Goal: Task Accomplishment & Management: Complete application form

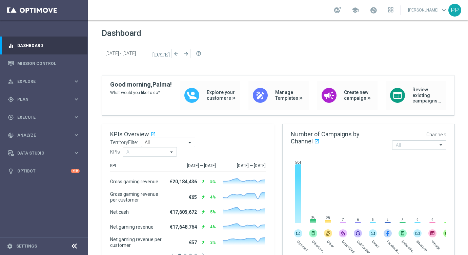
click at [269, 37] on span "Dashboard" at bounding box center [278, 32] width 353 height 9
click at [23, 98] on span "Plan" at bounding box center [45, 100] width 56 height 4
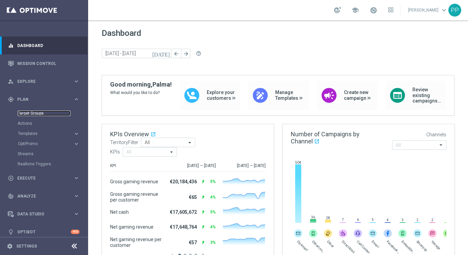
click at [29, 112] on link "Target Groups" at bounding box center [44, 113] width 53 height 5
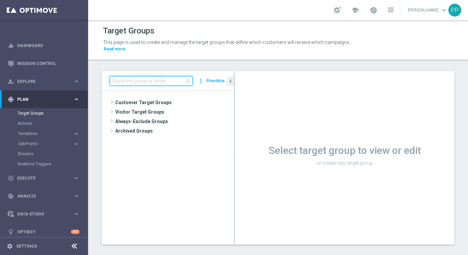
click at [138, 81] on input at bounding box center [151, 80] width 83 height 9
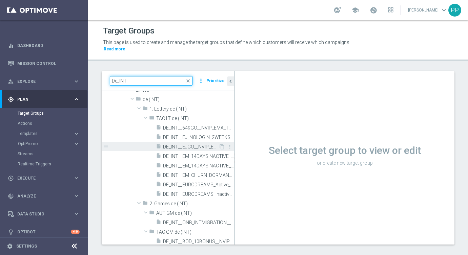
scroll to position [33, 0]
drag, startPoint x: 143, startPoint y: 83, endPoint x: 109, endPoint y: 80, distance: 34.7
click at [108, 80] on div "De_INT close more_vert Prioritize" at bounding box center [168, 81] width 132 height 20
paste input "E_INT__ONB_INTMIGRATION__NVIP_EMA_AUT_MIX"
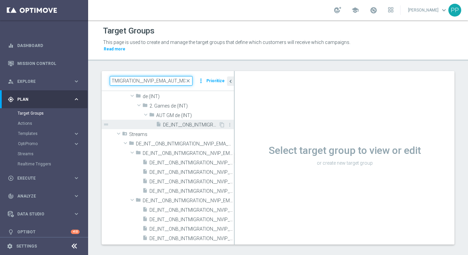
scroll to position [7, 0]
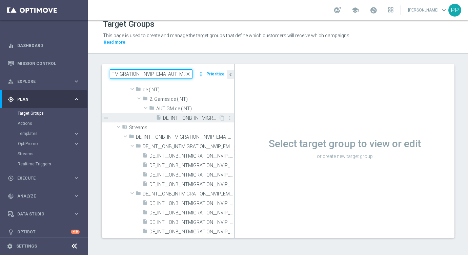
type input "DE_INT__ONB_INTMIGRATION__NVIP_EMA_AUT_MIX"
click at [193, 119] on span "DE_INT__ONB_INTMIGRATION__NVIP_EMA_AUT_MIX" at bounding box center [191, 118] width 56 height 6
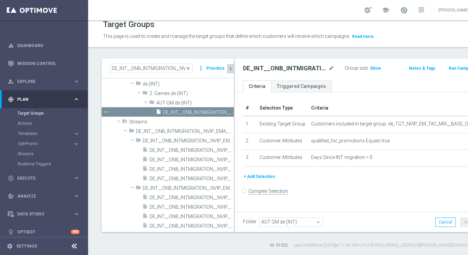
click at [232, 72] on icon "chevron_left" at bounding box center [230, 69] width 6 height 6
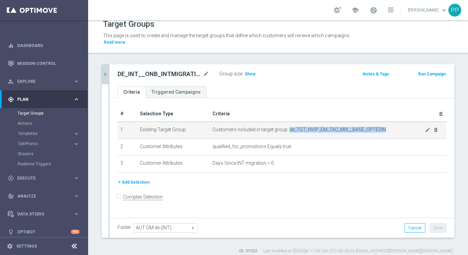
drag, startPoint x: 288, startPoint y: 128, endPoint x: 382, endPoint y: 131, distance: 93.9
click at [382, 131] on span "Customers included in target group: de_TGT_NVIP_EM_TAC_MIX__BASE_OPTEDIN" at bounding box center [318, 130] width 213 height 6
copy span "de_TGT_NVIP_EM_TAC_MIX__BASE_OPTEDIN"
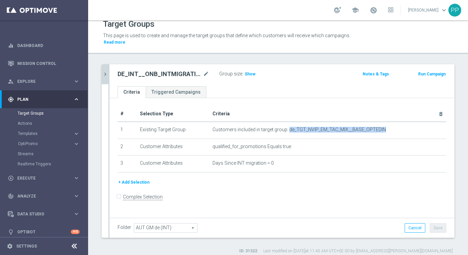
click at [104, 71] on icon "chevron_right" at bounding box center [105, 74] width 6 height 6
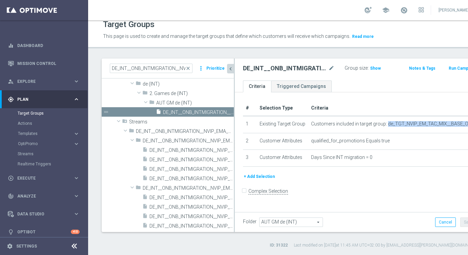
scroll to position [34, 0]
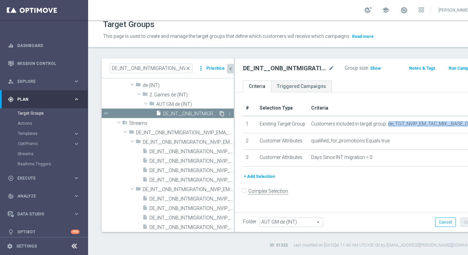
click at [221, 117] on icon "content_copy" at bounding box center [221, 113] width 5 height 5
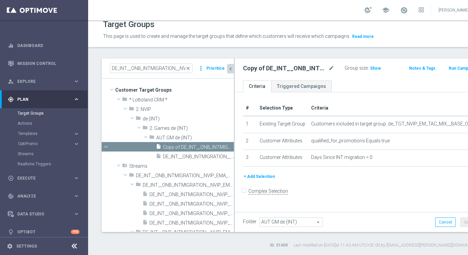
click at [356, 92] on ul "Criteria Triggered Campaigns" at bounding box center [360, 87] width 250 height 12
click at [368, 181] on div "+ Add Selection" at bounding box center [360, 176] width 244 height 7
click at [232, 72] on icon "chevron_left" at bounding box center [230, 69] width 6 height 6
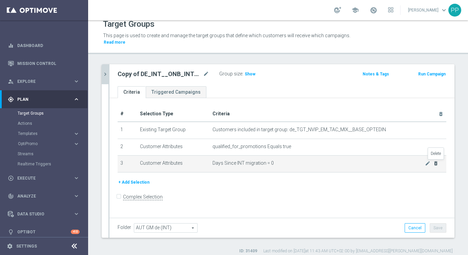
click at [437, 166] on icon "delete_forever" at bounding box center [435, 163] width 5 height 5
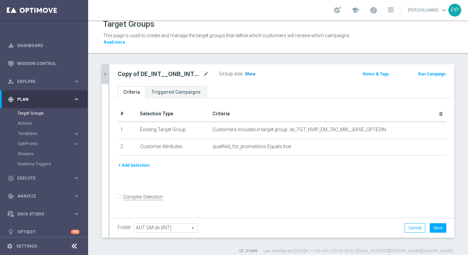
click at [246, 73] on span "Show" at bounding box center [250, 74] width 11 height 5
click at [138, 163] on button "+ Add Selection" at bounding box center [134, 165] width 33 height 7
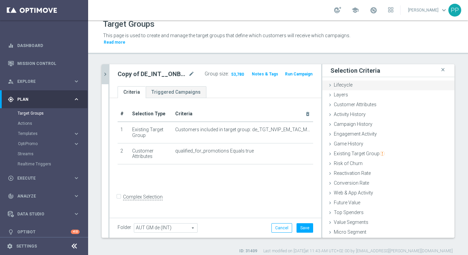
click at [334, 88] on div "Lifecycle done" at bounding box center [388, 86] width 132 height 10
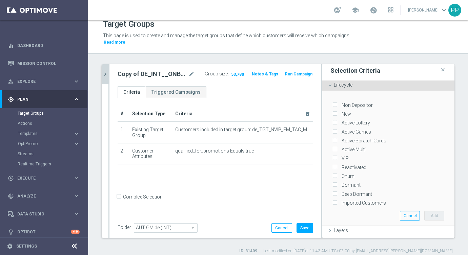
click at [335, 165] on input "Reactivated" at bounding box center [334, 167] width 4 height 4
checkbox input "true"
click at [335, 174] on input "Churn" at bounding box center [334, 176] width 4 height 4
checkbox input "true"
click at [431, 214] on button "Add" at bounding box center [434, 215] width 20 height 9
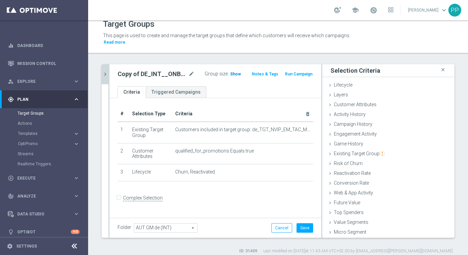
click at [235, 73] on span "Show" at bounding box center [235, 74] width 11 height 5
click at [331, 153] on icon at bounding box center [329, 153] width 5 height 5
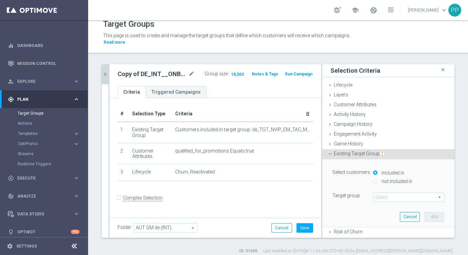
click at [376, 181] on input "not included in" at bounding box center [375, 181] width 4 height 4
radio input "true"
click at [382, 199] on span at bounding box center [408, 197] width 70 height 9
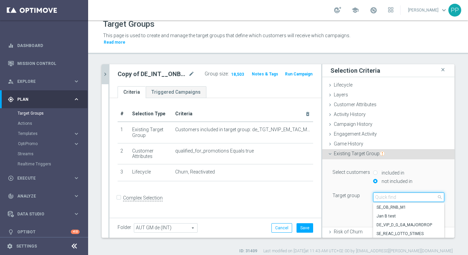
click at [382, 196] on input "search" at bounding box center [408, 197] width 71 height 9
paste input "DE_INT__ONB_INTMIGRATION__NVIP_EMA_AUT_MIX"
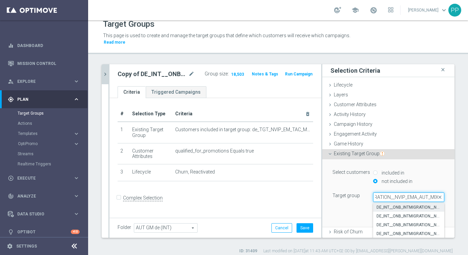
type input "DE_INT__ONB_INTMIGRATION__NVIP_EMA_AUT_MIX"
click at [385, 207] on span "DE_INT__ONB_INTMIGRATION__NVIP_EMA_AUT_MIX" at bounding box center [408, 207] width 64 height 5
type input "DE_INT__ONB_INTMIGRATION__NVIP_EMA_AUT_MIX"
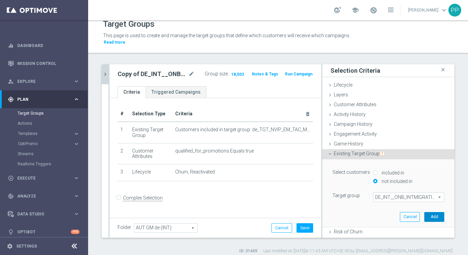
click at [430, 222] on button "Add" at bounding box center [434, 216] width 20 height 9
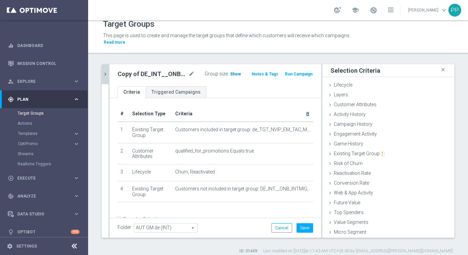
click at [234, 75] on span "Show" at bounding box center [235, 74] width 11 height 5
click at [331, 104] on icon at bounding box center [329, 104] width 5 height 5
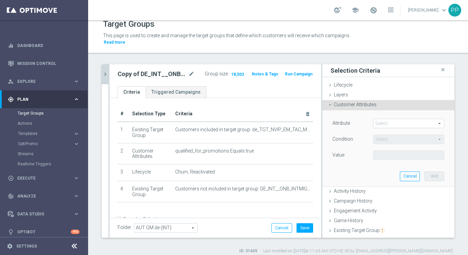
click at [381, 124] on span at bounding box center [408, 123] width 70 height 9
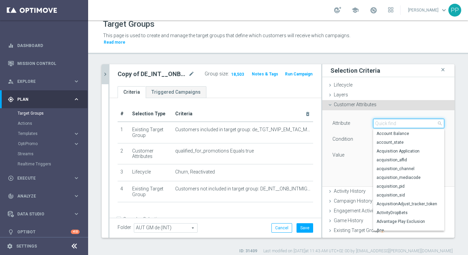
click at [381, 124] on input "search" at bounding box center [408, 123] width 71 height 9
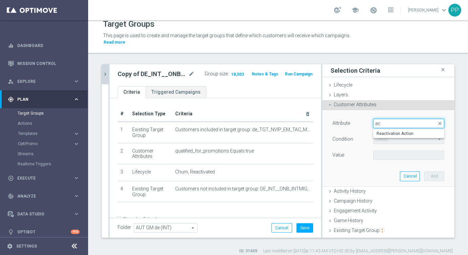
type input "a"
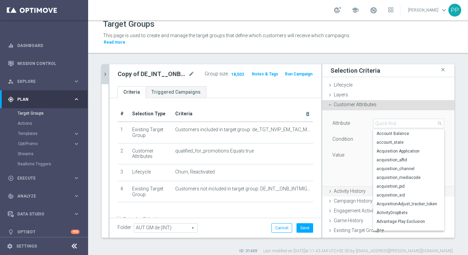
click at [332, 190] on icon at bounding box center [329, 191] width 5 height 5
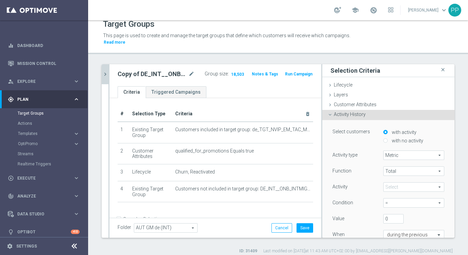
click at [385, 141] on input "with no activity" at bounding box center [385, 141] width 4 height 4
radio input "true"
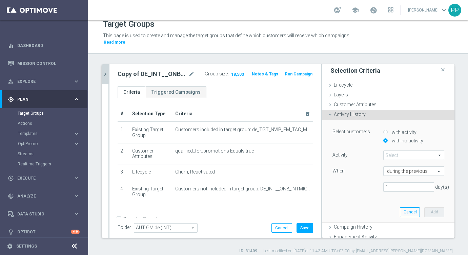
click at [389, 155] on span at bounding box center [413, 155] width 60 height 9
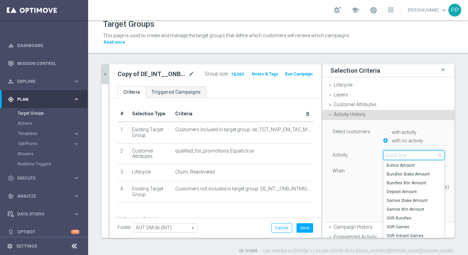
click at [389, 155] on input "search" at bounding box center [413, 155] width 61 height 9
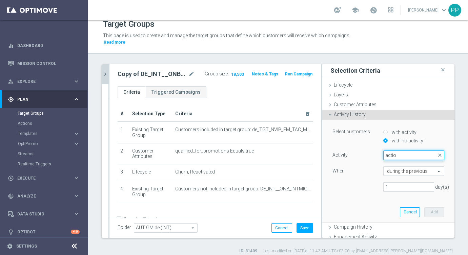
type input "actio"
click at [386, 132] on input "with activity" at bounding box center [385, 132] width 4 height 4
radio input "true"
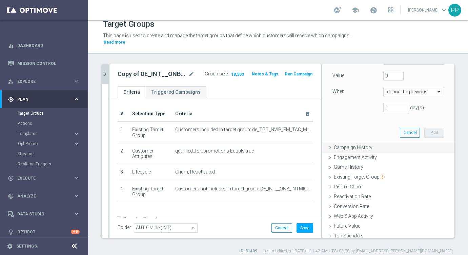
click at [351, 144] on div "Campaign History done" at bounding box center [388, 148] width 132 height 10
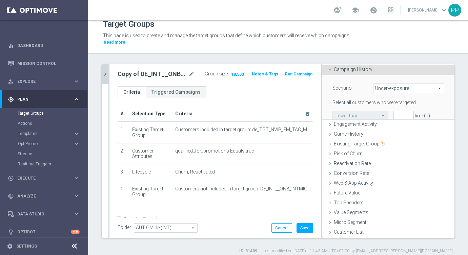
scroll to position [39, 0]
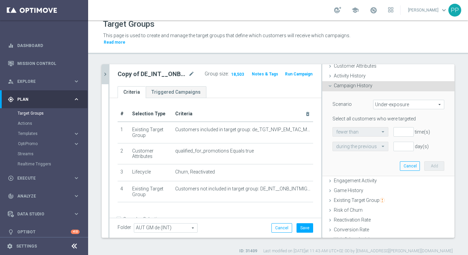
click at [383, 104] on span "Under-exposure" at bounding box center [408, 104] width 70 height 9
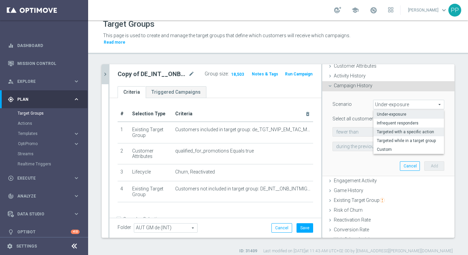
click at [385, 129] on span "Targeted with a specific action" at bounding box center [409, 131] width 64 height 5
type input "Targeted with a specific action"
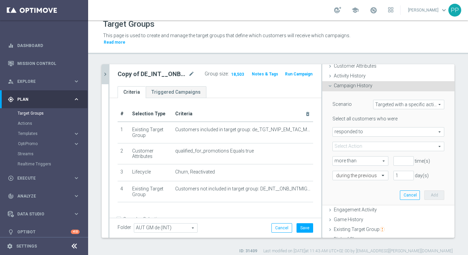
click at [352, 131] on span "responded to" at bounding box center [388, 132] width 111 height 9
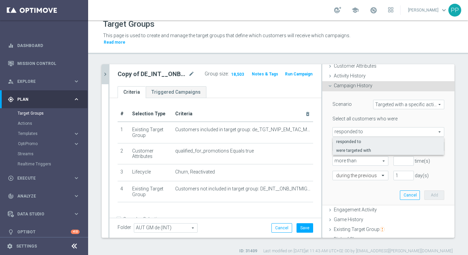
click at [353, 147] on label "were targeted with" at bounding box center [388, 150] width 111 height 9
type input "were targeted with"
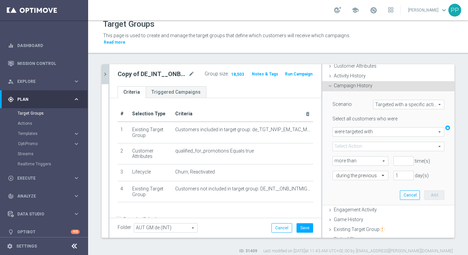
click at [350, 145] on span at bounding box center [388, 146] width 111 height 9
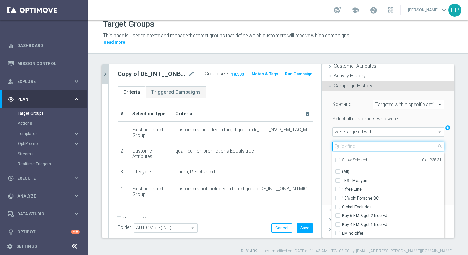
click at [350, 145] on input "search" at bounding box center [388, 146] width 112 height 9
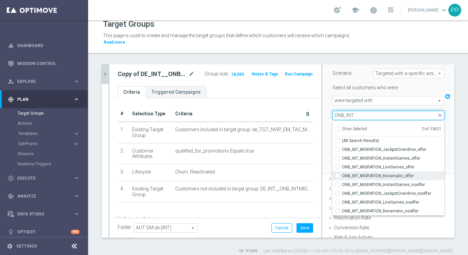
scroll to position [71, 0]
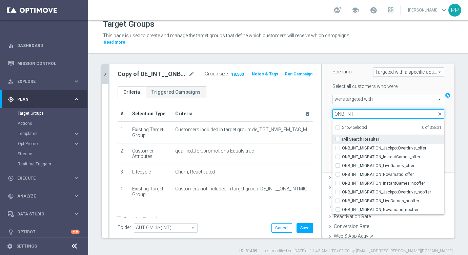
type input "ONB_INT"
click at [338, 137] on input "(All Search Results)" at bounding box center [339, 139] width 4 height 4
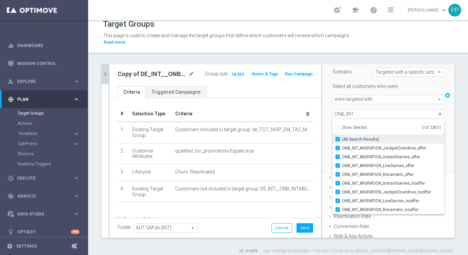
checkbox input "true"
type input "Selected 8 of 33831"
checkbox input "true"
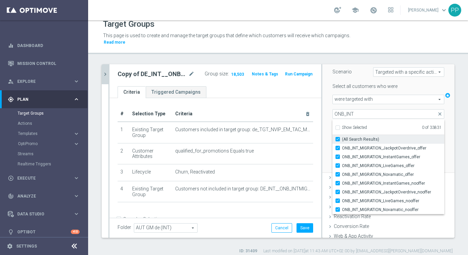
checkbox input "true"
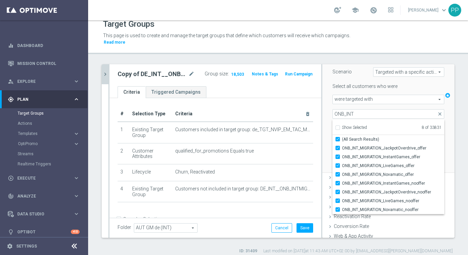
click at [447, 124] on div "time(s)" at bounding box center [418, 128] width 61 height 9
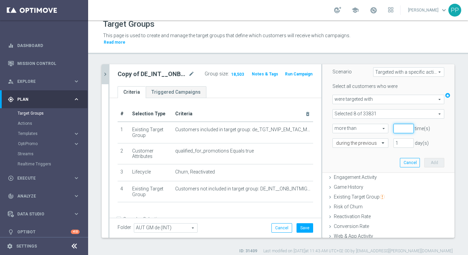
click at [393, 128] on input "number" at bounding box center [403, 128] width 20 height 9
click at [382, 127] on span "more than" at bounding box center [360, 128] width 55 height 9
click at [397, 128] on input "number" at bounding box center [403, 128] width 20 height 9
type input "1"
click at [372, 144] on div at bounding box center [360, 144] width 55 height 6
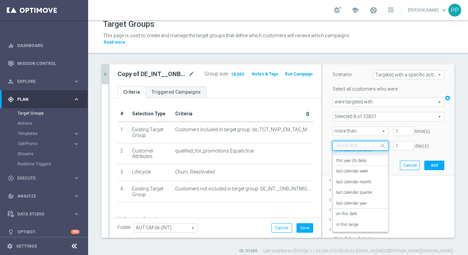
scroll to position [49, 0]
click at [346, 203] on label "last calendar year" at bounding box center [351, 202] width 30 height 5
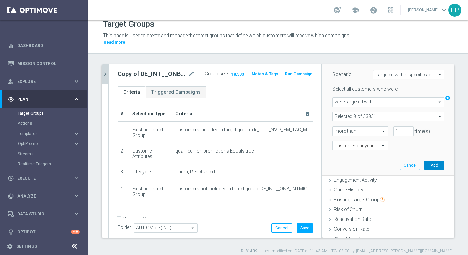
click at [432, 166] on button "Add" at bounding box center [434, 165] width 20 height 9
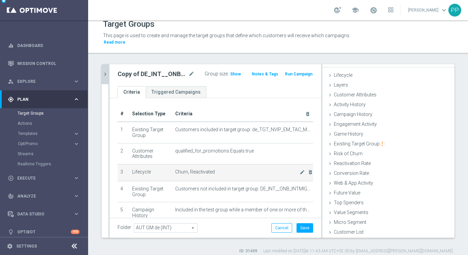
scroll to position [10, 0]
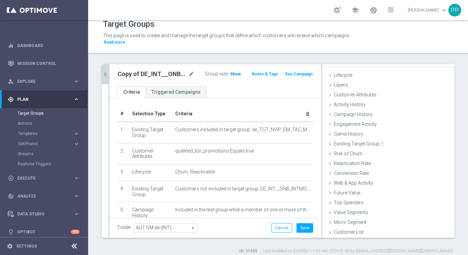
click at [233, 72] on span "Show" at bounding box center [235, 74] width 11 height 5
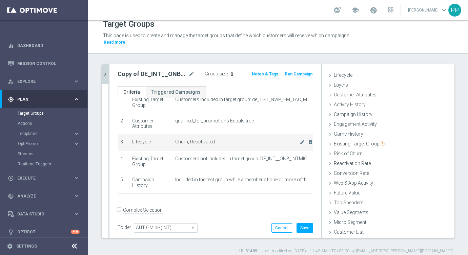
scroll to position [32, 0]
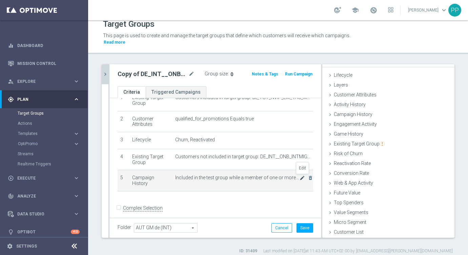
click at [302, 178] on icon "mode_edit" at bounding box center [301, 177] width 5 height 5
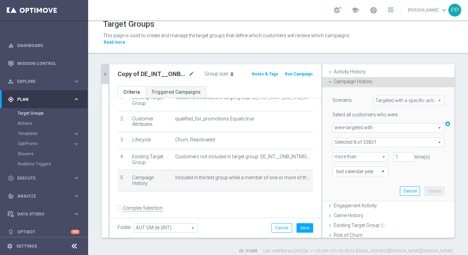
scroll to position [44, 0]
click at [371, 126] on span "were targeted with" at bounding box center [388, 126] width 111 height 9
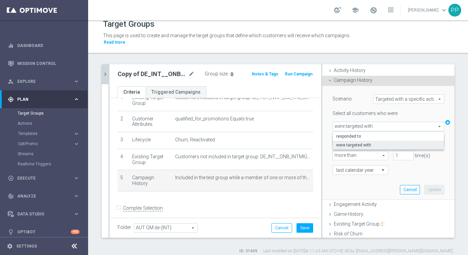
click at [360, 119] on div "Select all customers who were were targeted with were targeted with arrow_drop_…" at bounding box center [388, 142] width 112 height 64
click at [383, 100] on span "Targeted with a specific action" at bounding box center [408, 99] width 70 height 9
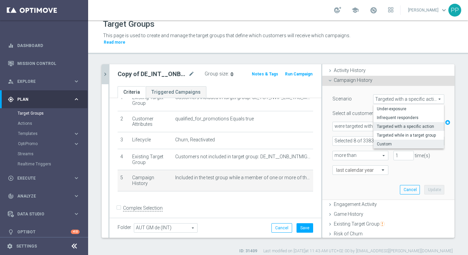
click at [384, 141] on label "Custom" at bounding box center [408, 144] width 70 height 9
type input "Custom"
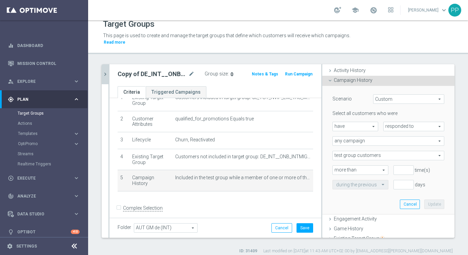
click at [367, 127] on span "have" at bounding box center [355, 126] width 45 height 9
click at [363, 144] on span "have not" at bounding box center [355, 145] width 38 height 5
type input "have not"
click at [411, 126] on span "responded to" at bounding box center [413, 126] width 60 height 9
click at [405, 143] on span "been targeted with" at bounding box center [414, 145] width 54 height 5
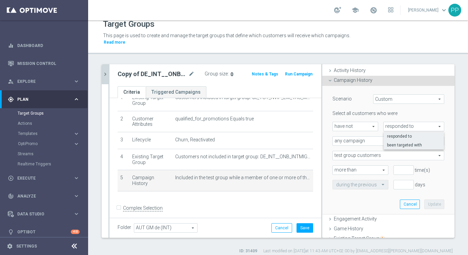
type input "been targeted with"
click at [360, 140] on span "any campaign" at bounding box center [388, 141] width 111 height 9
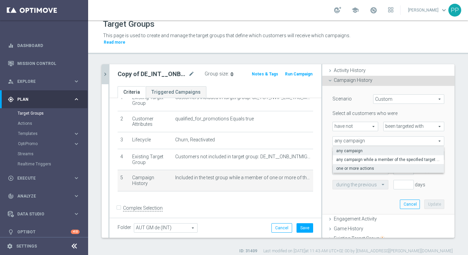
click at [350, 167] on span "one or more actions" at bounding box center [388, 168] width 104 height 5
type input "one or more actions"
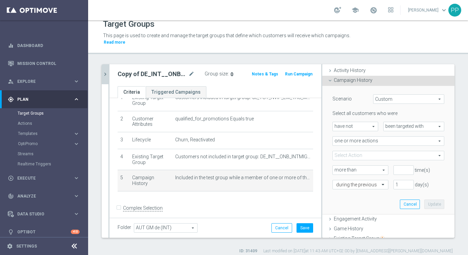
click at [347, 157] on span at bounding box center [388, 155] width 111 height 9
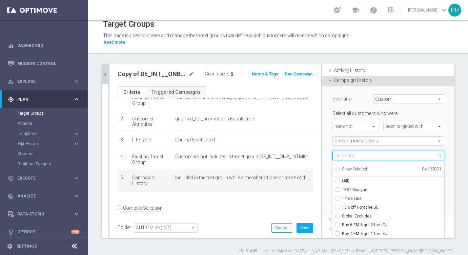
click at [341, 155] on input "search" at bounding box center [388, 155] width 112 height 9
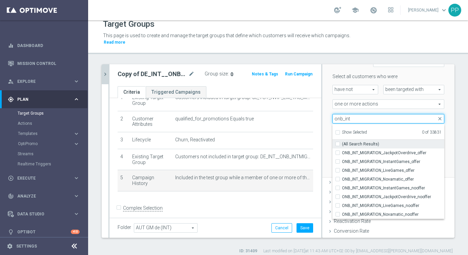
scroll to position [83, 0]
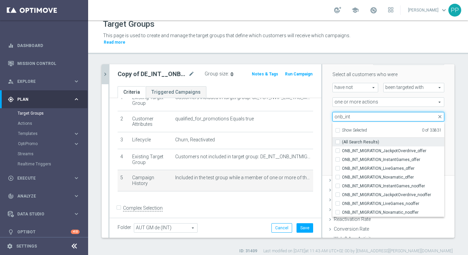
type input "onb_int"
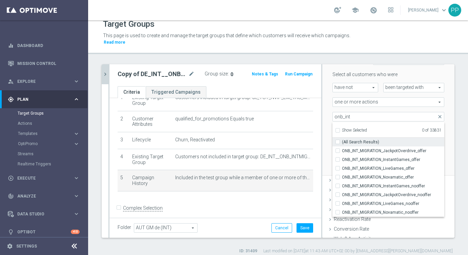
click at [339, 143] on input "(All Search Results)" at bounding box center [339, 142] width 4 height 4
checkbox input "true"
type input "Selected 8 of 33831"
checkbox input "true"
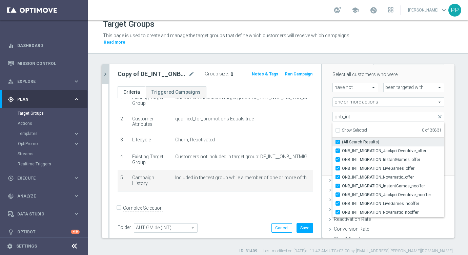
checkbox input "true"
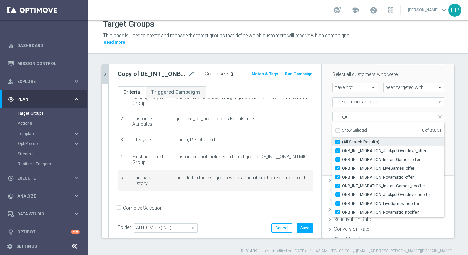
checkbox input "true"
click at [448, 113] on div "Selected 8 of 33831 arrow_drop_down onb_int close Show Selected 8 of 33831 (All…" at bounding box center [388, 116] width 122 height 9
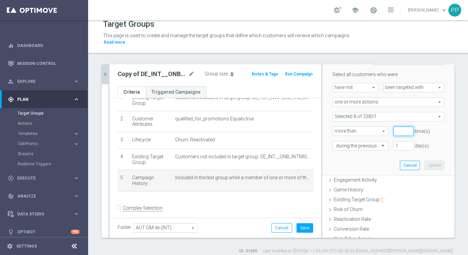
click at [397, 130] on input "number" at bounding box center [403, 131] width 20 height 9
type input "1"
click at [367, 147] on input "text" at bounding box center [353, 146] width 35 height 6
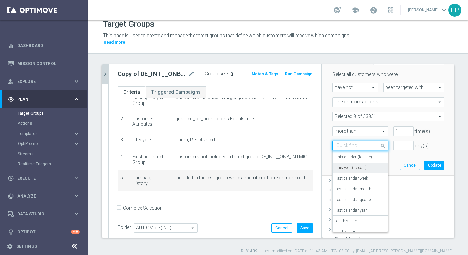
scroll to position [42, 0]
click at [350, 208] on label "last calendar year" at bounding box center [351, 210] width 30 height 5
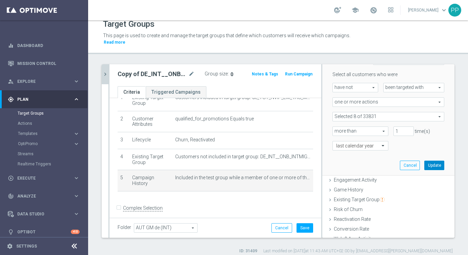
click at [431, 164] on button "Update" at bounding box center [434, 165] width 20 height 9
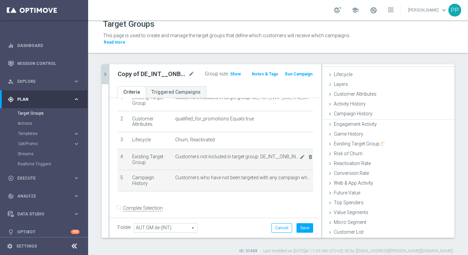
scroll to position [10, 0]
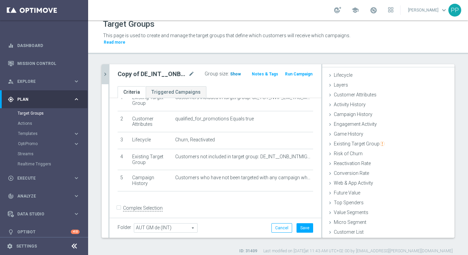
click at [237, 73] on span "Show" at bounding box center [235, 74] width 11 height 5
click at [188, 73] on icon "mode_edit" at bounding box center [191, 74] width 6 height 8
click at [185, 207] on form "Complex Selection Invalid Expression" at bounding box center [215, 215] width 195 height 25
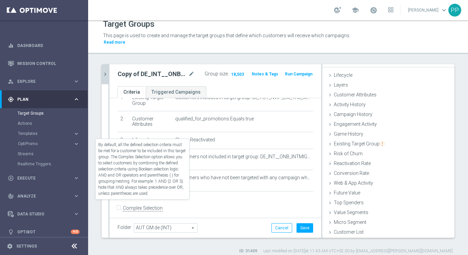
click at [140, 205] on label "Complex Selection" at bounding box center [143, 208] width 40 height 6
click at [122, 205] on input "Complex Selection" at bounding box center [120, 209] width 4 height 9
checkbox input "true"
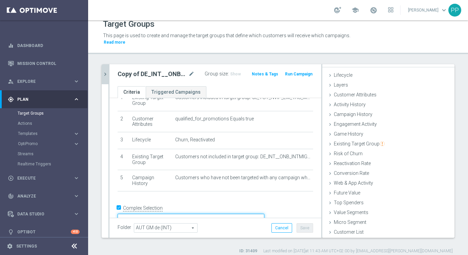
click at [177, 214] on textarea at bounding box center [191, 220] width 147 height 12
type textarea "1 and 2 and 3 and (4 or 5)"
click at [219, 198] on div "+ Add Selection" at bounding box center [215, 200] width 206 height 5
click at [235, 74] on span "Show" at bounding box center [235, 74] width 11 height 5
click at [192, 70] on div "Copy of DE_INT__ONB_INTMIGRATION__NVIP_EMA_AUT_MIX mode_edit" at bounding box center [161, 73] width 87 height 9
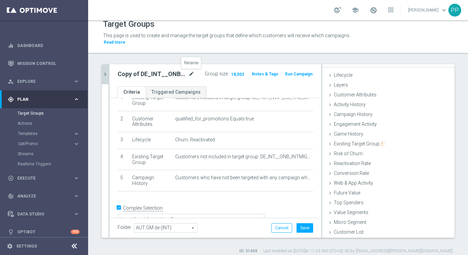
click at [190, 76] on icon "mode_edit" at bounding box center [191, 74] width 6 height 8
click at [126, 75] on input "Copy of DE_INT__ONB_INTMIGRATION__NVIP_EMA_AUT_MIX" at bounding box center [148, 74] width 60 height 9
drag, startPoint x: 137, startPoint y: 75, endPoint x: 117, endPoint y: 74, distance: 19.6
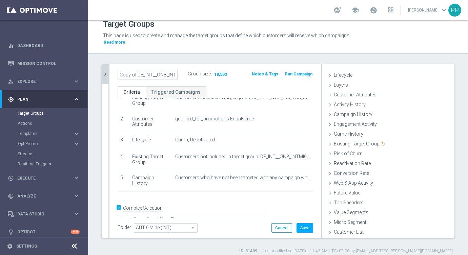
click at [117, 74] on div "Copy of DE_INT__ONB_INTMIGRATION__NVIP_EMA_AUT_MIX" at bounding box center [147, 74] width 70 height 9
click at [136, 75] on input "Copy of DE_INT__ONB_INTMIGRATION__NVIP_EMA_AUT_MIX" at bounding box center [148, 74] width 60 height 9
drag, startPoint x: 148, startPoint y: 75, endPoint x: 140, endPoint y: 74, distance: 8.2
click at [140, 74] on input "DE_INT__ONB_INTMIGRATION__NVIP_EMA_AUT_MIX" at bounding box center [148, 74] width 60 height 9
drag, startPoint x: 147, startPoint y: 75, endPoint x: 166, endPoint y: 72, distance: 19.2
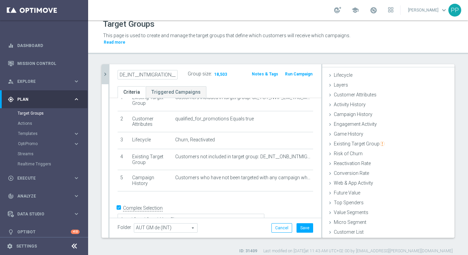
click at [167, 72] on input "DE_INT__INTMIGRATION__NVIP_EMA_AUT_MIX" at bounding box center [148, 74] width 60 height 9
click at [151, 74] on input "DE_INT__INTMIGRATION__NVIP_EMA_AUT_MIX" at bounding box center [148, 74] width 60 height 9
type input "DE_INT__INTMIGRATION__REACT_NVIP_EMA_AUT_MIX"
click at [184, 81] on div "DE_INT__INTMIGRATION__REACT_NVIP_EMA_AUT_MIX Group size : 18,503 Notes & Tags R…" at bounding box center [215, 75] width 212 height 22
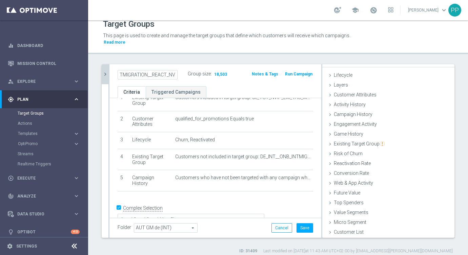
scroll to position [0, 0]
click at [304, 228] on button "Save" at bounding box center [304, 228] width 17 height 9
click at [190, 73] on icon "mode_edit" at bounding box center [191, 74] width 6 height 8
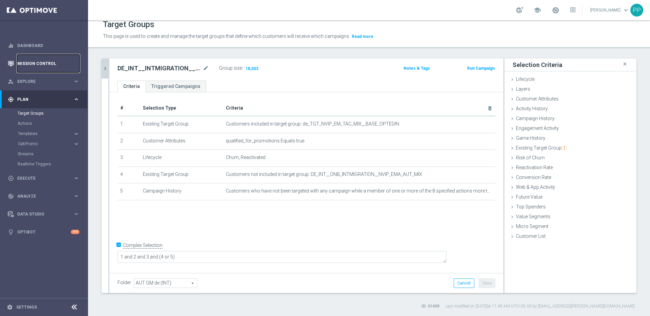
click at [26, 67] on link "Mission Control" at bounding box center [48, 64] width 62 height 18
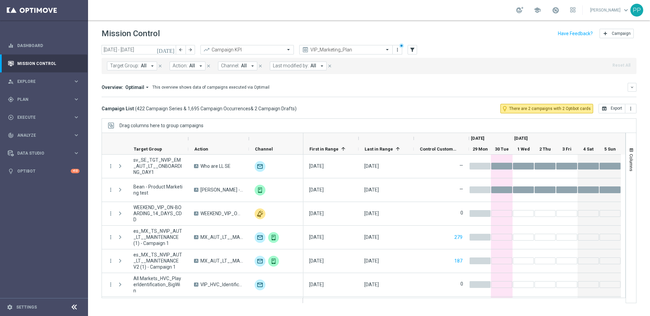
click at [170, 48] on icon "[DATE]" at bounding box center [166, 50] width 18 height 6
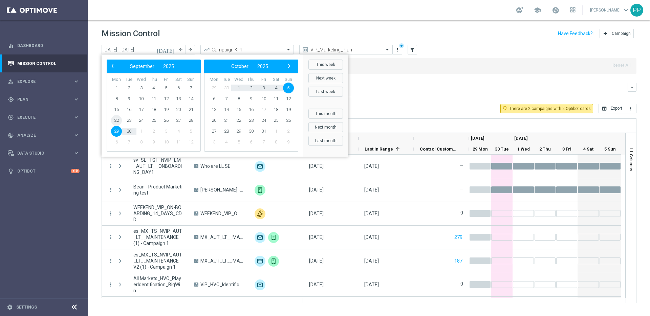
click at [116, 117] on span "22" at bounding box center [116, 120] width 11 height 11
click at [190, 122] on span "28" at bounding box center [191, 120] width 11 height 11
type input "[DATE] - [DATE]"
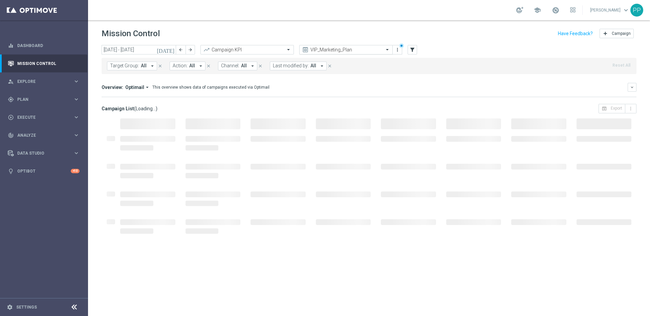
click at [347, 50] on input "text" at bounding box center [339, 50] width 72 height 6
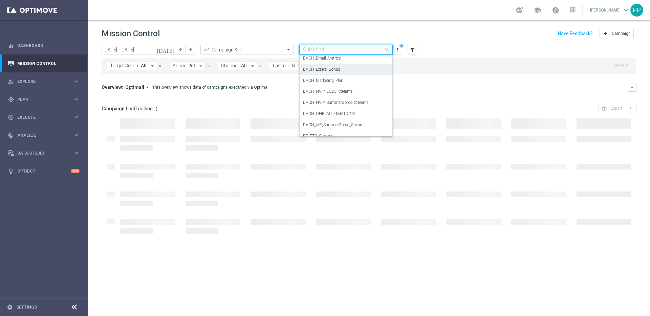
scroll to position [78, 0]
click at [320, 64] on div "DACH_Email_Metrics" at bounding box center [346, 59] width 86 height 11
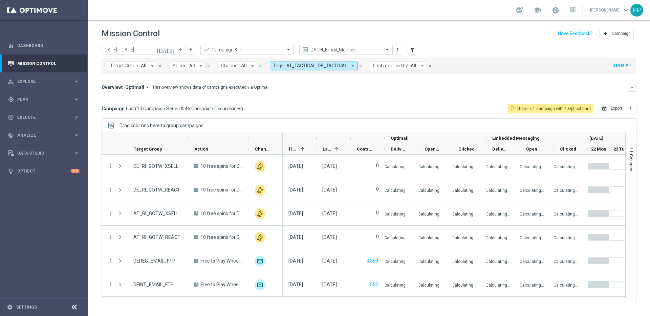
click at [467, 68] on div "Target Group: All arrow_drop_down close Action: All arrow_drop_down close Chann…" at bounding box center [369, 66] width 535 height 16
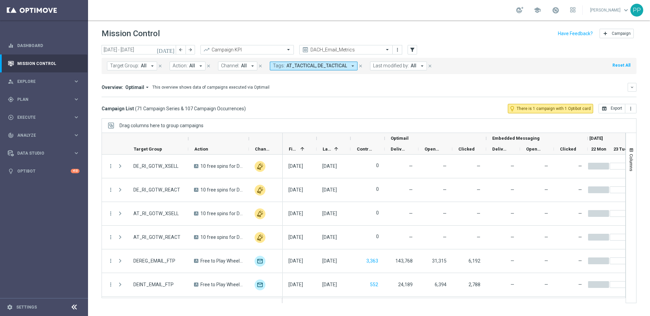
click at [467, 82] on mini-dashboard "Overview: Optimail arrow_drop_down This overview shows data of campaigns execut…" at bounding box center [369, 89] width 535 height 30
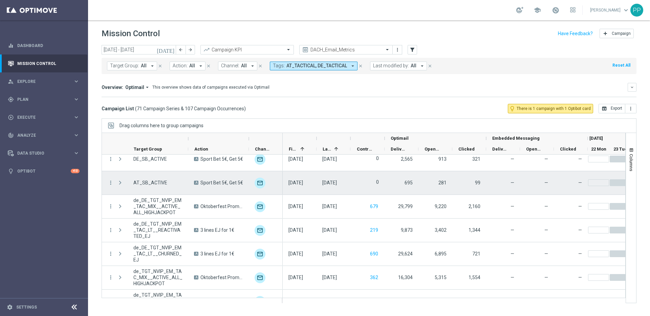
scroll to position [0, 0]
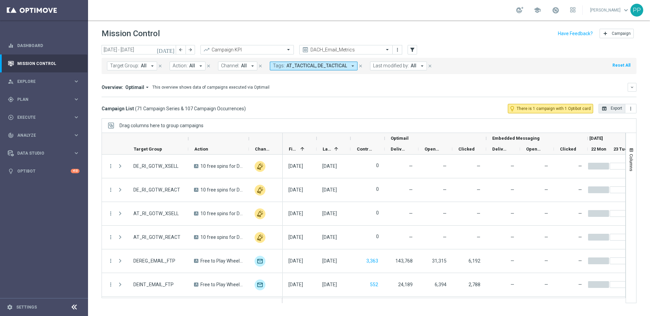
click at [467, 107] on button "open_in_browser Export" at bounding box center [612, 108] width 27 height 9
click at [467, 156] on span "Columns" at bounding box center [631, 162] width 5 height 17
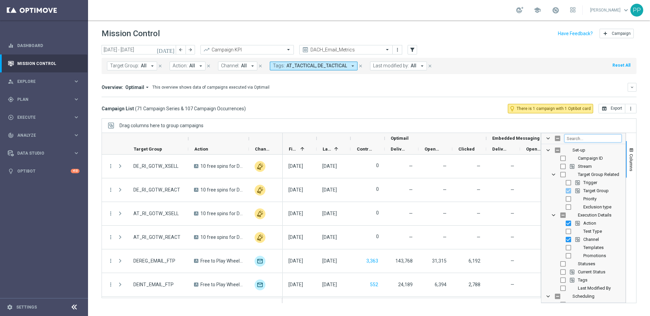
click at [467, 138] on input "Filter Columns Input" at bounding box center [593, 138] width 57 height 8
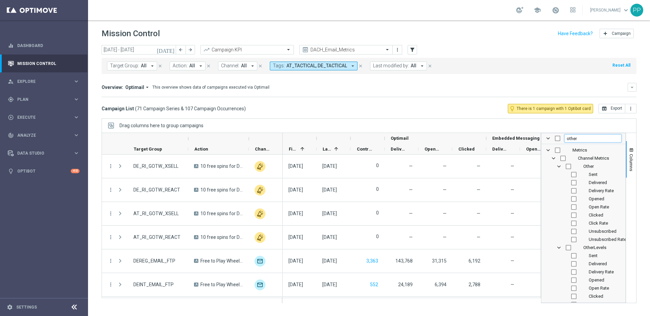
type input "other"
click at [467, 182] on input "Press SPACE to toggle visibility (hidden)" at bounding box center [573, 182] width 5 height 5
checkbox input "true"
checkbox input "false"
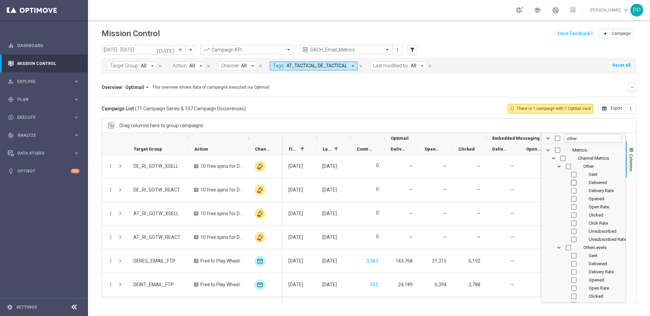
checkbox input "false"
click at [467, 199] on input "Press SPACE to toggle visibility (hidden)" at bounding box center [573, 198] width 5 height 5
checkbox input "true"
click at [467, 216] on input "Press SPACE to toggle visibility (hidden)" at bounding box center [573, 215] width 5 height 5
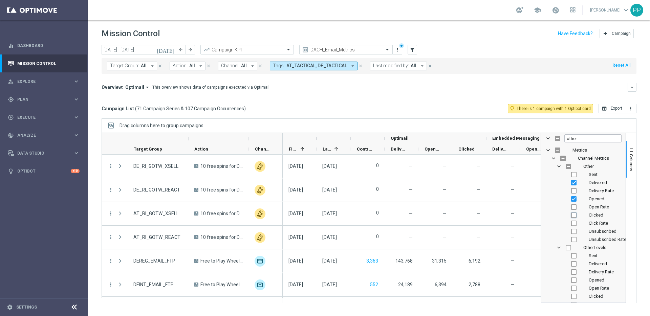
checkbox input "true"
drag, startPoint x: 583, startPoint y: 138, endPoint x: 566, endPoint y: 138, distance: 17.6
click at [467, 138] on input "other" at bounding box center [593, 138] width 57 height 8
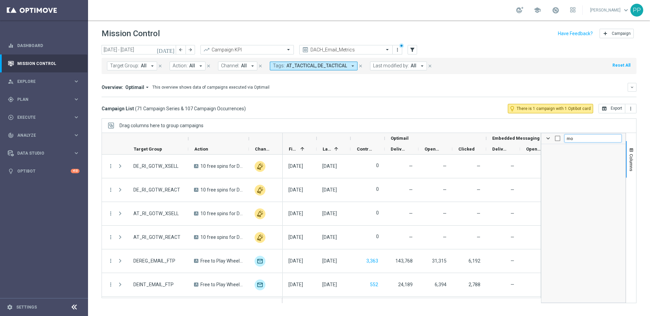
type input "m"
checkbox input "false"
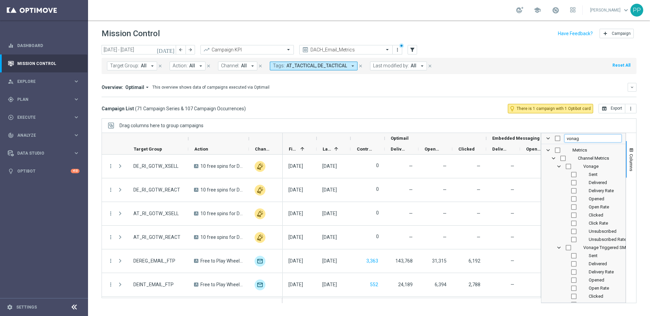
type input "vonag"
click at [467, 181] on input "Press SPACE to toggle visibility (hidden)" at bounding box center [573, 182] width 5 height 5
checkbox input "true"
checkbox input "false"
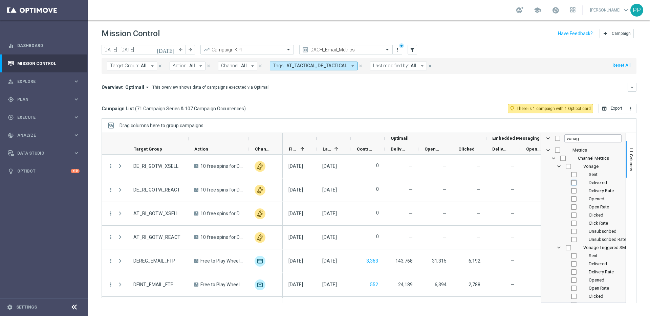
checkbox input "false"
click at [467, 197] on input "Press SPACE to toggle visibility (hidden)" at bounding box center [573, 198] width 5 height 5
checkbox input "true"
click at [467, 215] on input "Press SPACE to toggle visibility (hidden)" at bounding box center [573, 215] width 5 height 5
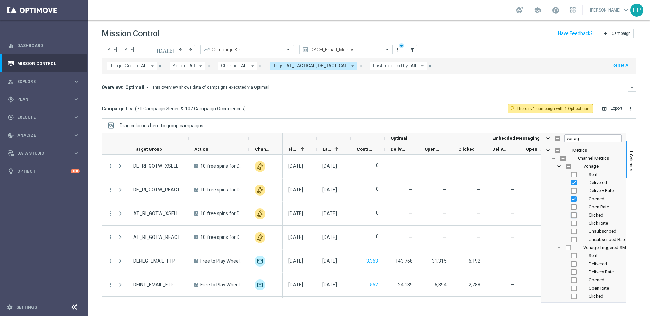
checkbox input "true"
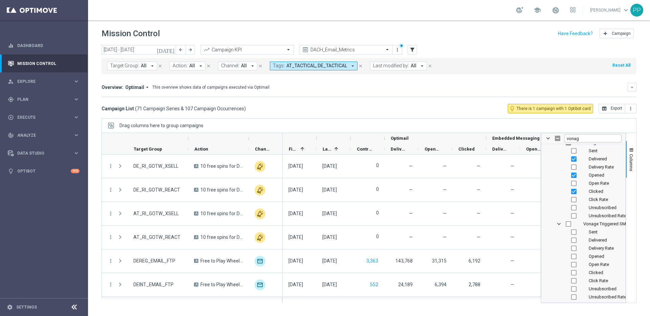
scroll to position [24, 0]
click at [467, 216] on div "[DATE] [DATE] - [DATE] arrow_back arrow_forward Campaign KPI trending_up DACH_E…" at bounding box center [369, 177] width 562 height 265
click at [467, 202] on div "[DATE] [DATE] - [DATE] arrow_back arrow_forward Campaign KPI trending_up DACH_E…" at bounding box center [369, 177] width 562 height 265
click at [467, 161] on span "Columns" at bounding box center [631, 162] width 5 height 17
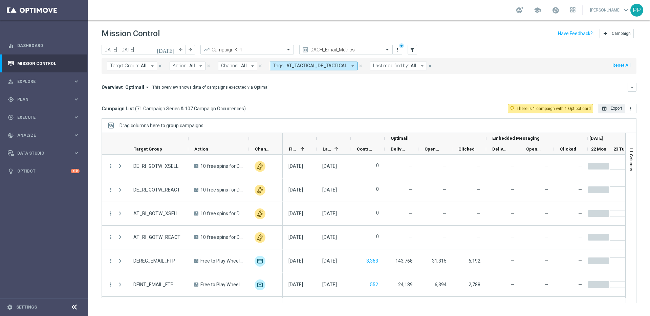
click at [467, 107] on button "open_in_browser Export" at bounding box center [612, 108] width 27 height 9
click at [35, 120] on div "play_circle_outline Execute" at bounding box center [40, 117] width 65 height 6
click at [24, 103] on div "gps_fixed Plan keyboard_arrow_right" at bounding box center [43, 99] width 87 height 18
click at [25, 115] on link "Target Groups" at bounding box center [44, 113] width 53 height 5
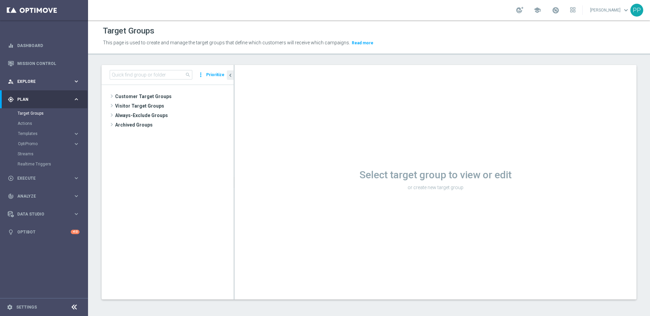
click at [26, 80] on span "Explore" at bounding box center [45, 82] width 56 height 4
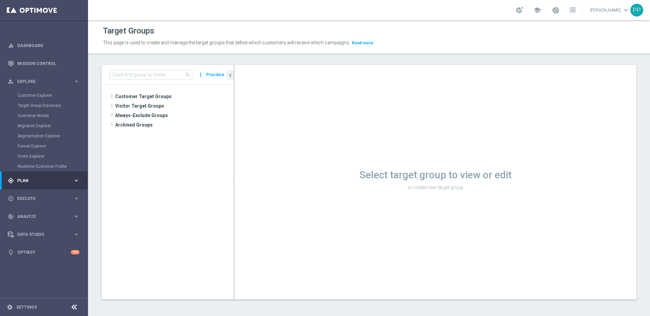
click at [18, 182] on span "Plan" at bounding box center [45, 181] width 56 height 4
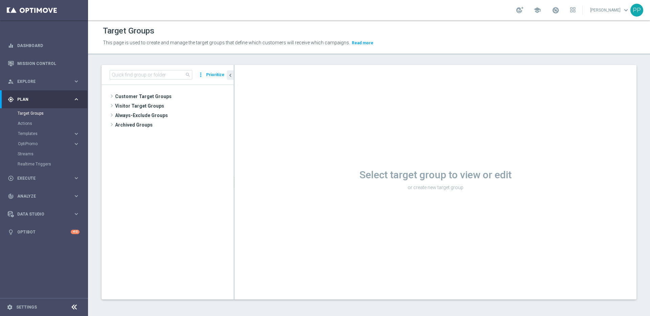
click at [18, 182] on div "play_circle_outline Execute keyboard_arrow_right" at bounding box center [43, 178] width 87 height 18
click at [23, 134] on link "Campaign Builder" at bounding box center [44, 131] width 53 height 5
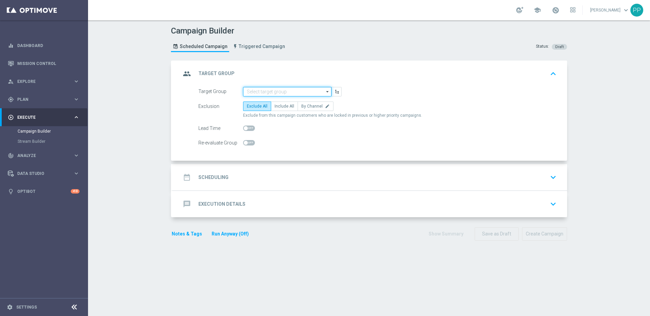
click at [272, 88] on input at bounding box center [287, 91] width 88 height 9
paste input "DEINT_GAMES_ACTIVE"
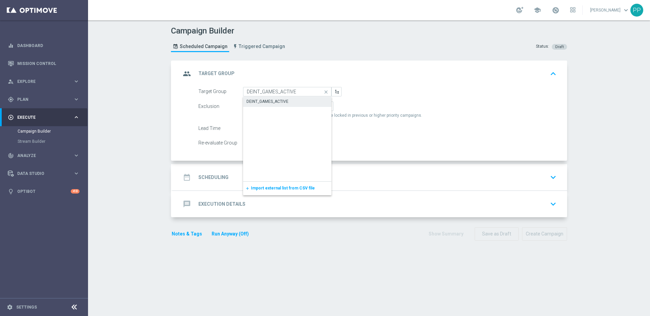
click at [273, 99] on div "DEINT_GAMES_ACTIVE" at bounding box center [268, 102] width 42 height 6
type input "DEINT_GAMES_ACTIVE"
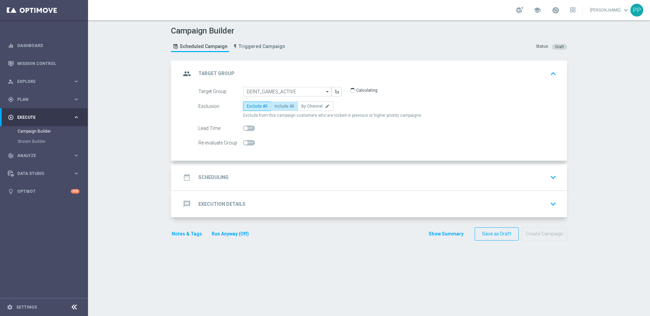
click at [283, 108] on span "Include All" at bounding box center [285, 106] width 20 height 5
click at [279, 108] on input "Include All" at bounding box center [277, 107] width 4 height 4
radio input "true"
click at [203, 178] on h2 "Scheduling" at bounding box center [213, 177] width 30 height 6
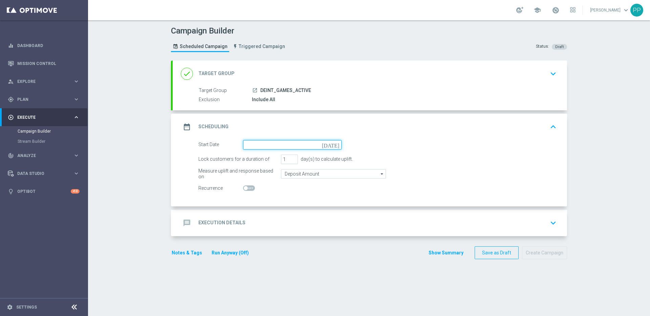
click at [248, 148] on input at bounding box center [292, 144] width 99 height 9
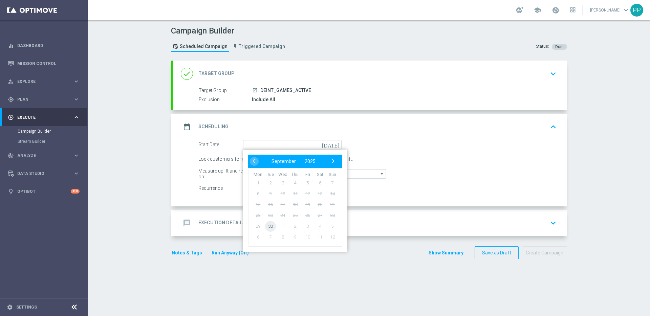
click at [268, 225] on span "30" at bounding box center [270, 226] width 11 height 11
type input "[DATE]"
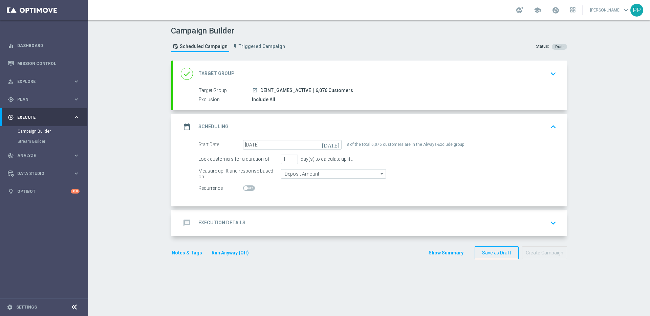
click at [316, 90] on span "| 6,076 Customers" at bounding box center [333, 91] width 40 height 6
copy span "6,076"
click at [227, 217] on div "message Execution Details" at bounding box center [213, 223] width 65 height 12
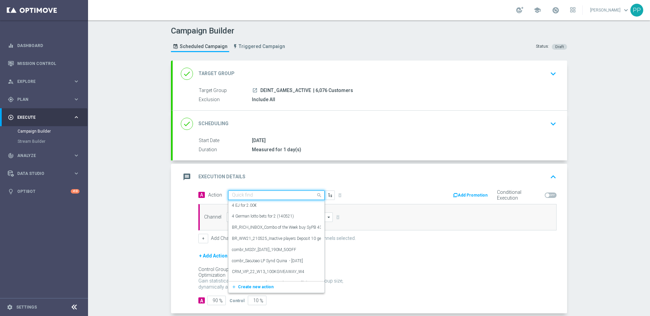
click at [238, 193] on input "text" at bounding box center [270, 196] width 76 height 6
paste input "15k Autumn Race"
type input "15k Autumn Race"
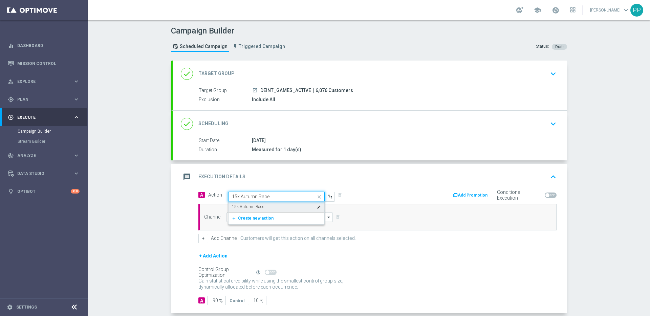
click at [243, 209] on label "15k Autumn Race" at bounding box center [248, 207] width 32 height 6
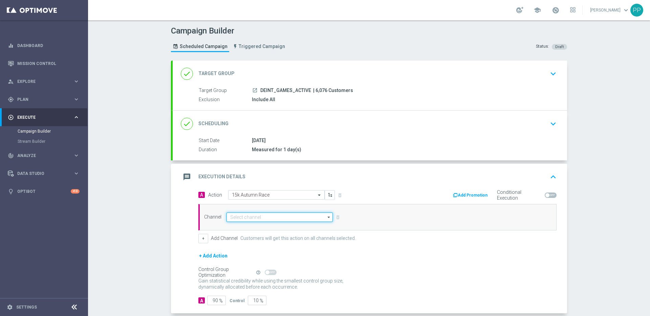
click at [243, 219] on input at bounding box center [280, 217] width 106 height 9
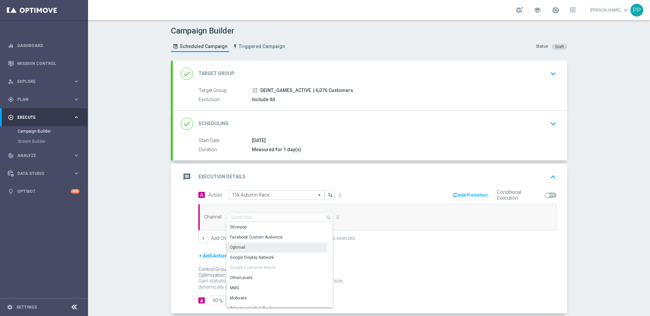
click at [232, 250] on div "Optimail" at bounding box center [238, 248] width 16 height 6
type input "Optimail"
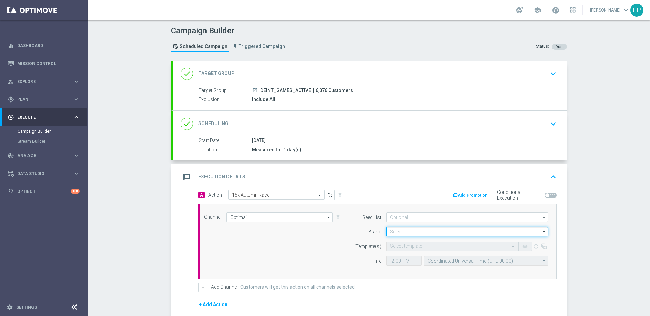
click at [398, 233] on input at bounding box center [467, 231] width 162 height 9
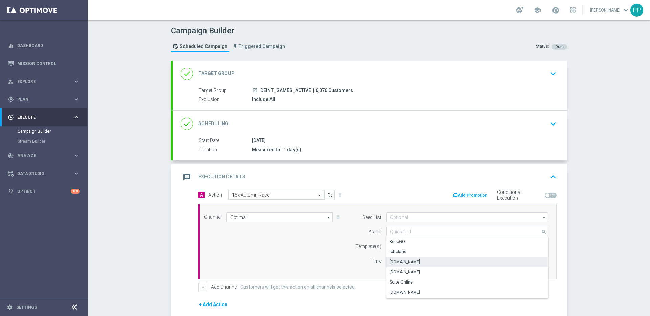
click at [392, 253] on div "lottoland" at bounding box center [398, 252] width 17 height 6
type input "lottoland"
click at [390, 246] on input "text" at bounding box center [445, 247] width 111 height 6
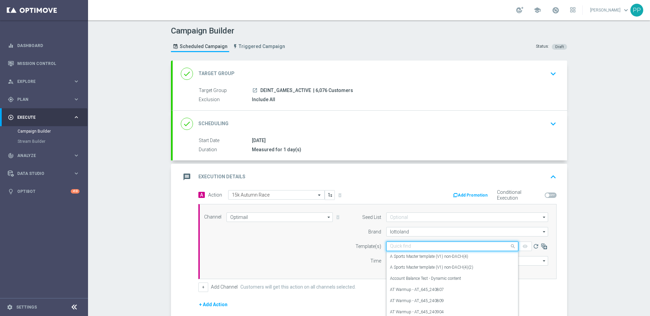
paste input "DE_INT__15KAUTUMNRACE_250929__NVIP_EMA_TAC_MIX"
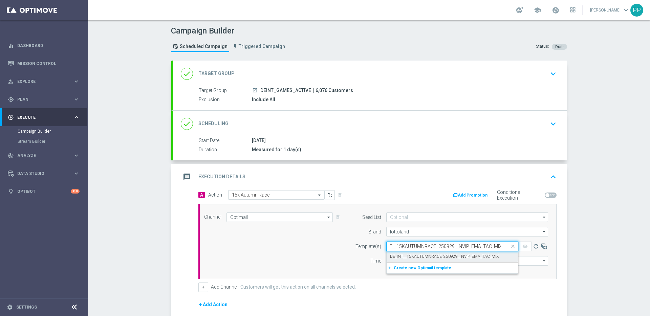
click at [395, 255] on label "DE_INT__15KAUTUMNRACE_250929__NVIP_EMA_TAC_MIX" at bounding box center [444, 257] width 109 height 6
type input "DE_INT__15KAUTUMNRACE_250929__NVIP_EMA_TAC_MIX"
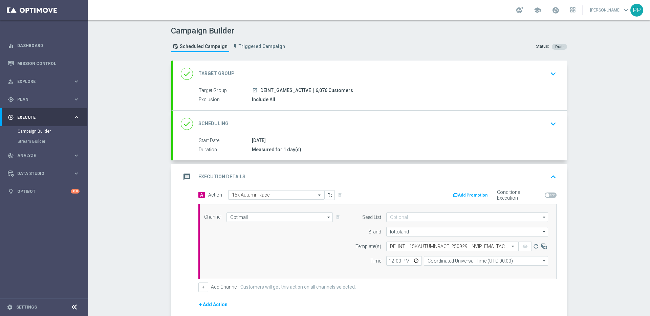
scroll to position [0, 0]
click at [392, 255] on input "12:00" at bounding box center [404, 260] width 36 height 9
type input "14:00"
click at [456, 255] on input "Coordinated Universal Time (UTC 00:00)" at bounding box center [486, 260] width 124 height 9
click at [458, 255] on div "Central European Time ([GEOGRAPHIC_DATA]) (UTC +02:00)" at bounding box center [482, 271] width 111 height 6
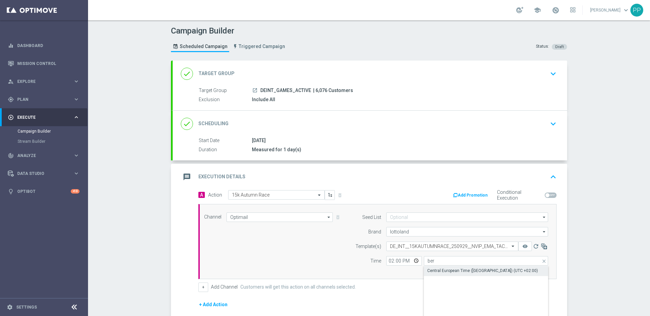
type input "Central European Time ([GEOGRAPHIC_DATA]) (UTC +02:00)"
click at [330, 255] on div "Channel Optimail Optimail arrow_drop_down Drag here to set row groups Drag here…" at bounding box center [376, 242] width 354 height 58
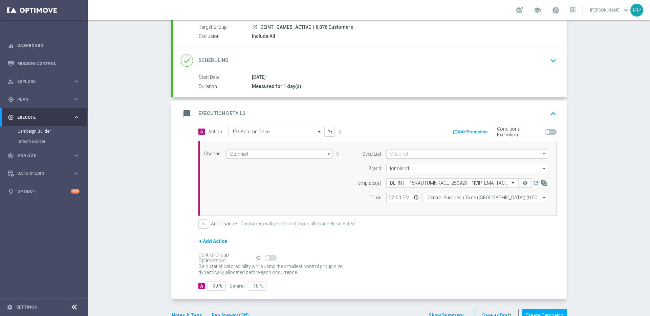
scroll to position [83, 0]
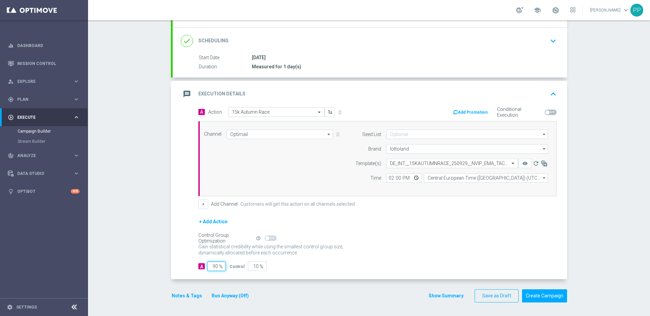
click at [214, 255] on input "90" at bounding box center [216, 266] width 19 height 9
type input "9"
type input "91"
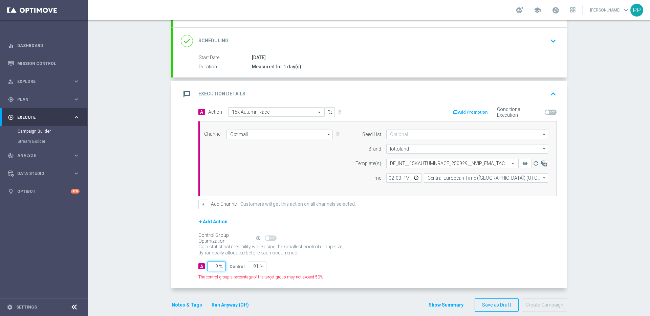
type input "98"
type input "2"
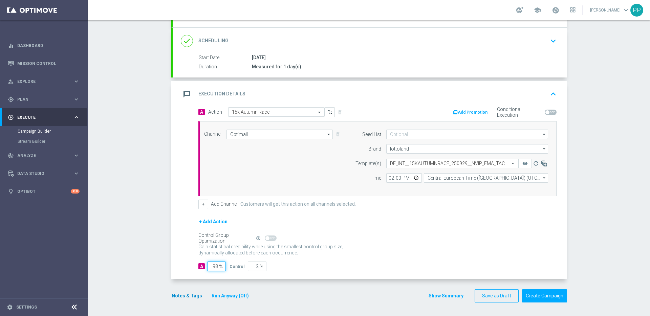
type input "98"
click at [185, 255] on button "Notes & Tags" at bounding box center [187, 296] width 32 height 8
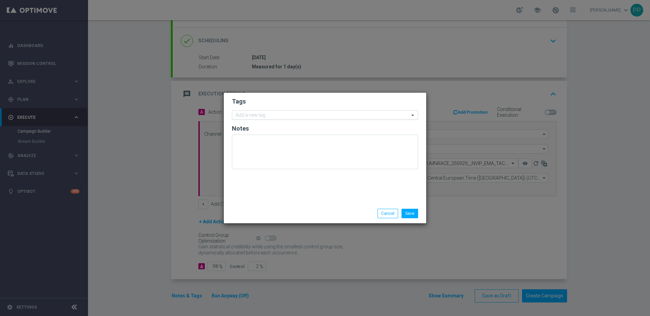
click at [259, 113] on input "text" at bounding box center [323, 116] width 174 height 6
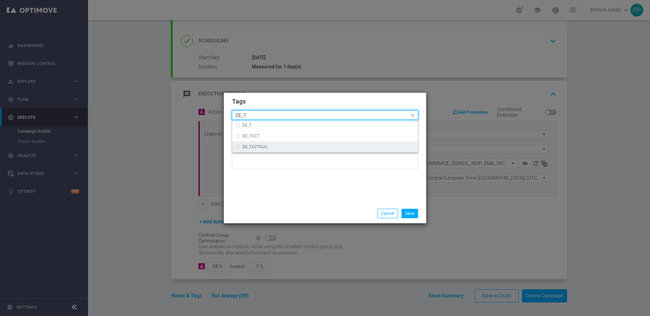
click at [252, 142] on div "DE_TACTICAL" at bounding box center [325, 147] width 179 height 11
type input "DE_T"
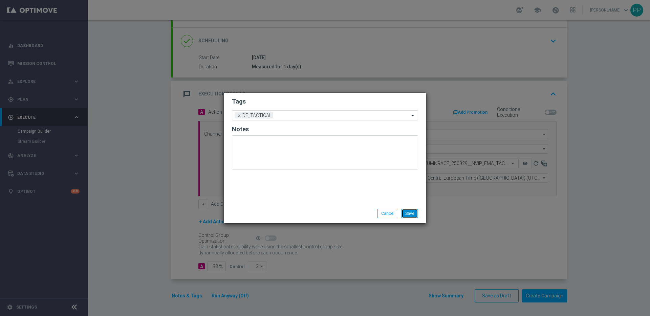
click at [413, 215] on button "Save" at bounding box center [410, 213] width 17 height 9
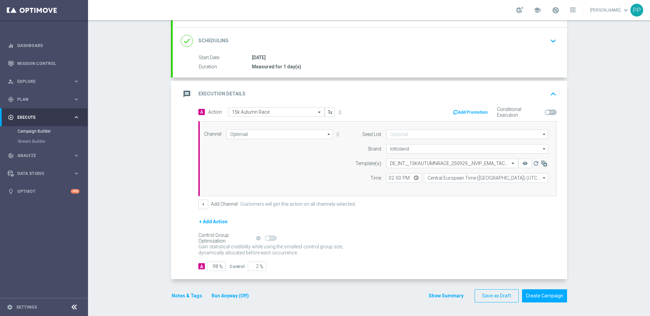
click at [401, 254] on div "Gain statistical credibility while using the smallest control group size, dynam…" at bounding box center [377, 250] width 358 height 16
click at [467, 255] on button "Create Campaign" at bounding box center [544, 296] width 45 height 13
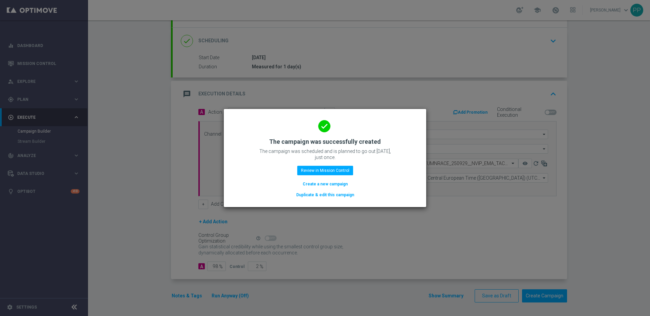
click at [308, 192] on button "Duplicate & edit this campaign" at bounding box center [325, 194] width 59 height 7
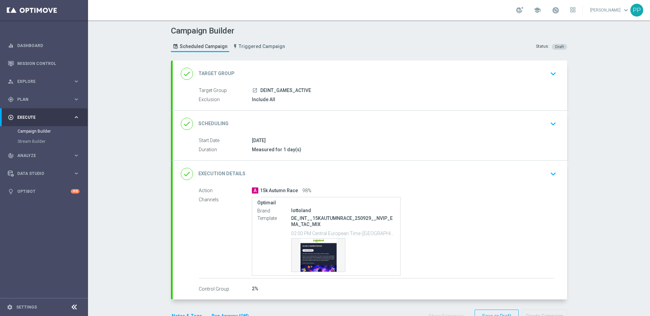
click at [263, 75] on div "done Target Group keyboard_arrow_down" at bounding box center [370, 73] width 378 height 13
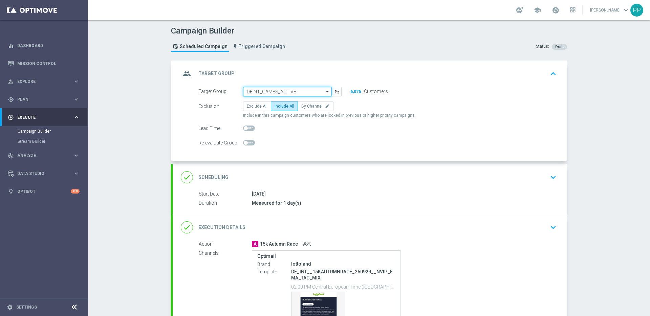
click at [265, 90] on input "DEINT_GAMES_ACTIVE" at bounding box center [287, 91] width 88 height 9
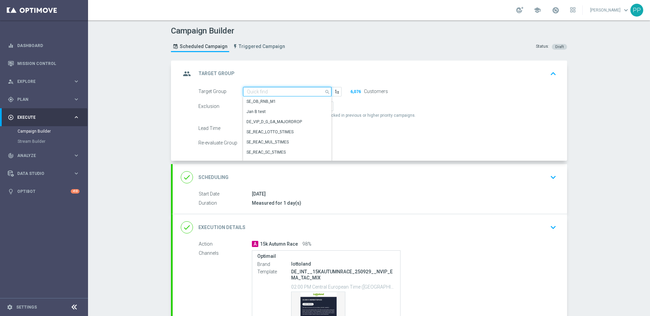
paste input "de_TGT_VIP_EM_TAC_GM__ALL"
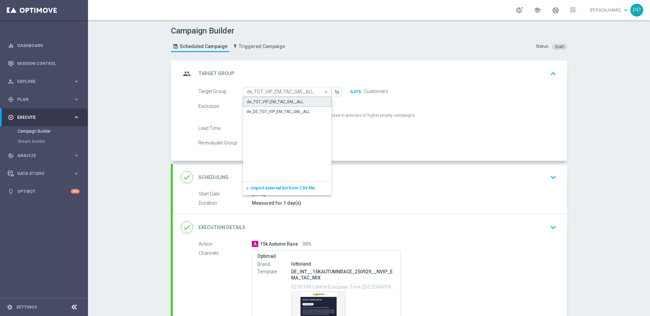
click at [265, 98] on div "de_TGT_VIP_EM_TAC_GM__ALL" at bounding box center [287, 102] width 88 height 10
type input "de_TGT_VIP_EM_TAC_GM__ALL"
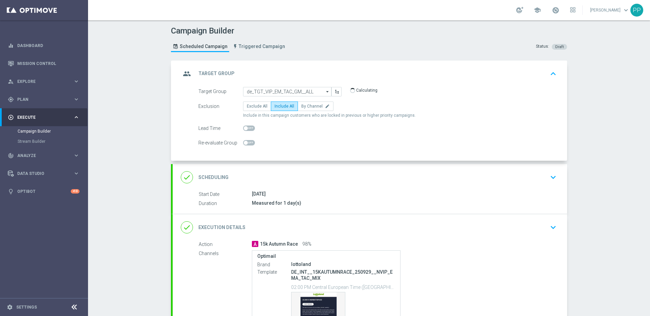
click at [248, 231] on div "done Execution Details keyboard_arrow_down" at bounding box center [370, 227] width 378 height 13
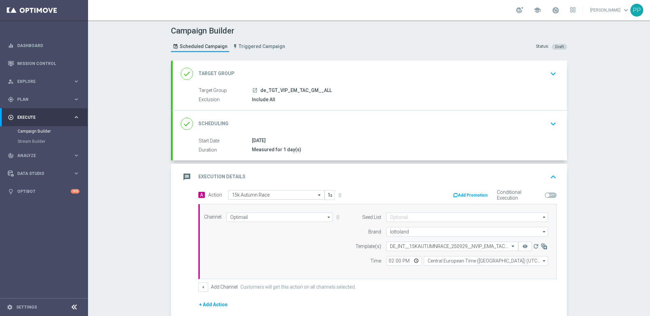
click at [254, 199] on div "Select action 15k Autumn Race" at bounding box center [276, 194] width 97 height 9
paste input "CRM_VIP_25_GAMES_15KAUTUMNRACE"
type input "CRM_VIP_25_GAMES_15KAUTUMNRACE"
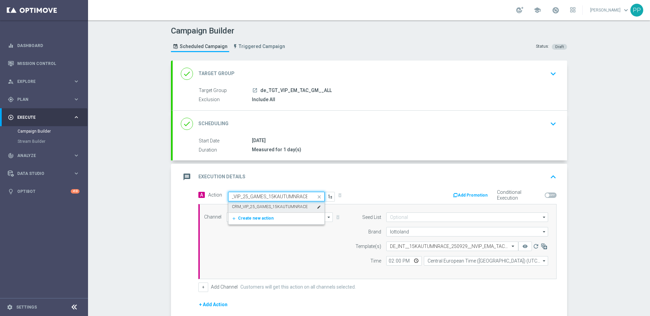
click at [248, 206] on label "CRM_VIP_25_GAMES_15KAUTUMNRACE" at bounding box center [270, 207] width 76 height 6
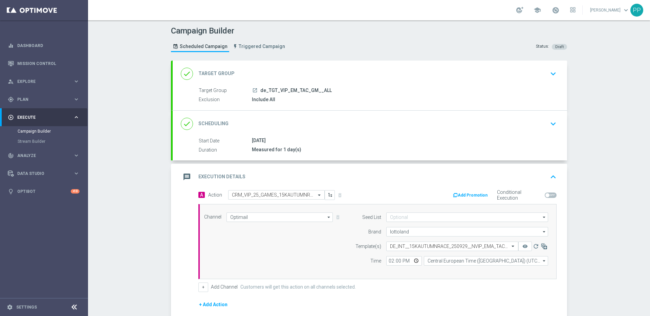
scroll to position [0, 0]
click at [336, 89] on span "| 2,168 Customers" at bounding box center [354, 91] width 40 height 6
copy span "2,168"
click at [401, 246] on input "text" at bounding box center [445, 247] width 111 height 6
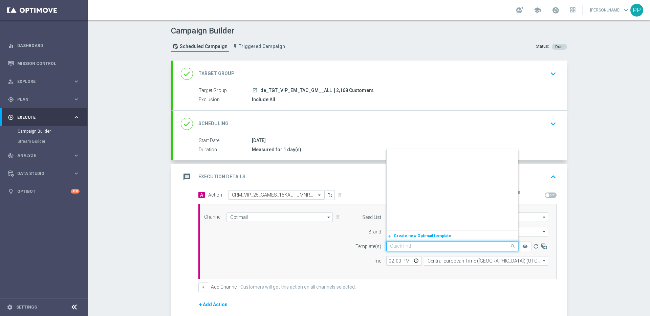
paste input "DE_INT_EMT_VIP_EM_TAC_SP__25_GM_15KAUTUMNRACE_250929"
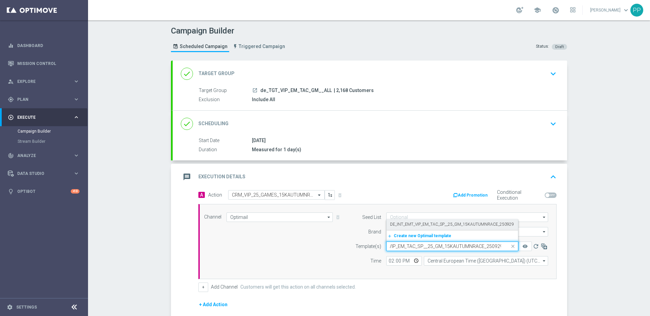
click at [394, 225] on label "DE_INT_EMT_VIP_EM_TAC_SP__25_GM_15KAUTUMNRACE_250929" at bounding box center [452, 225] width 124 height 6
type input "DE_INT_EMT_VIP_EM_TAC_SP__25_GM_15KAUTUMNRACE_250929"
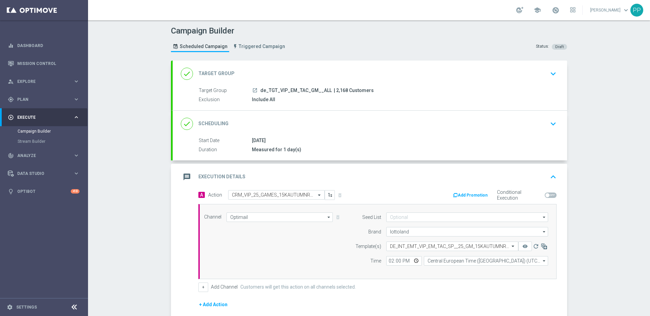
scroll to position [0, 0]
click at [436, 255] on div "Channel Optimail Optimail arrow_drop_down Drag here to set row groups Drag here…" at bounding box center [377, 241] width 358 height 75
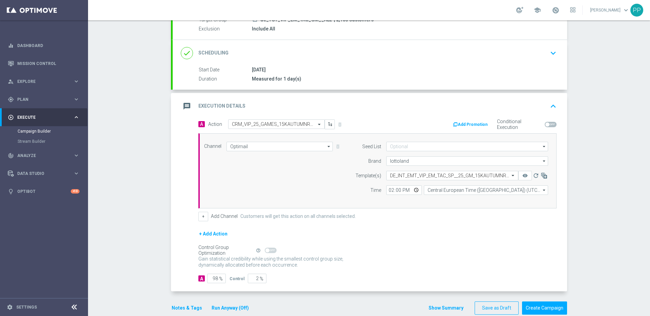
scroll to position [83, 0]
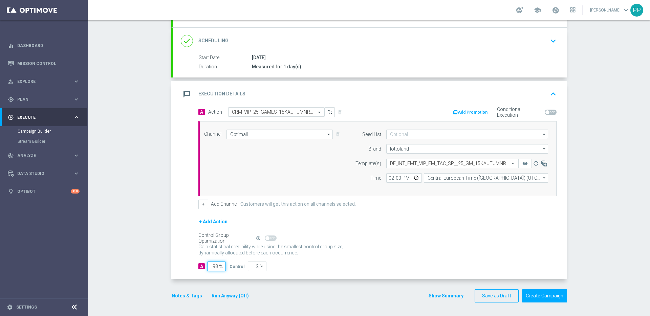
drag, startPoint x: 215, startPoint y: 266, endPoint x: 207, endPoint y: 265, distance: 7.9
click at [207, 255] on input "98" at bounding box center [216, 266] width 19 height 9
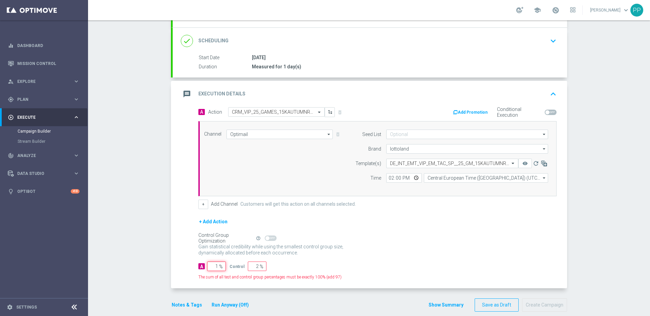
type input "10"
type input "90"
type input "100"
type input "0"
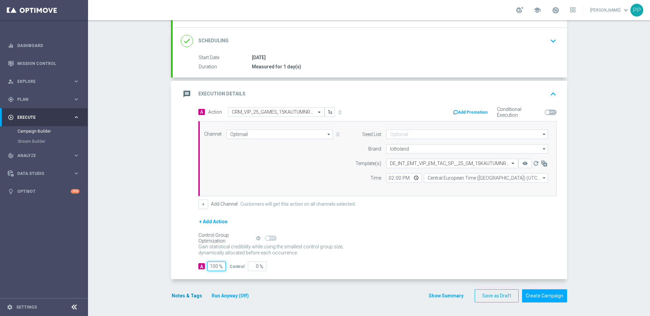
type input "100"
click at [183, 255] on button "Notes & Tags" at bounding box center [187, 296] width 32 height 8
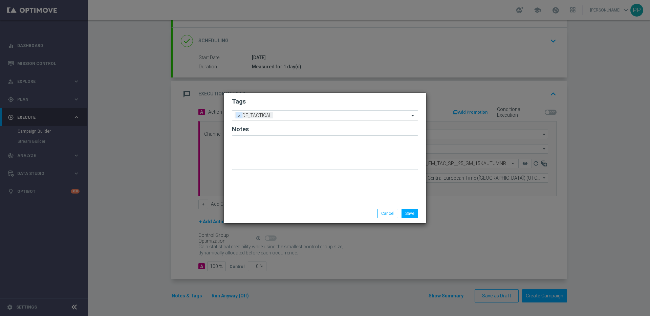
click at [238, 115] on span "×" at bounding box center [239, 115] width 6 height 6
click at [239, 115] on input "text" at bounding box center [323, 116] width 174 height 6
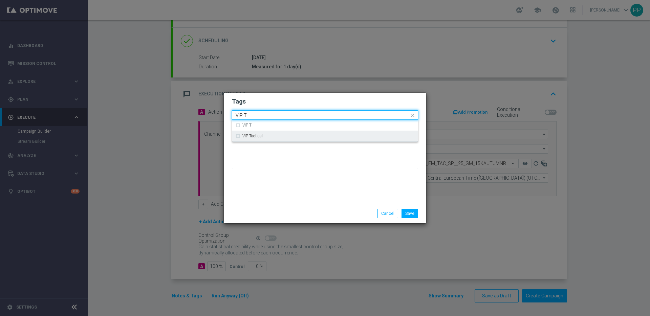
click at [250, 138] on label "VIP Tactical" at bounding box center [252, 136] width 20 height 4
type input "VIP T"
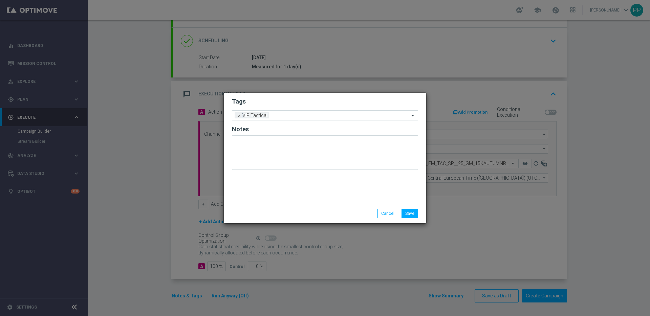
click at [283, 203] on div "Tags Add a new tag × VIP Tactical Notes" at bounding box center [325, 148] width 203 height 111
click at [412, 215] on button "Save" at bounding box center [410, 213] width 17 height 9
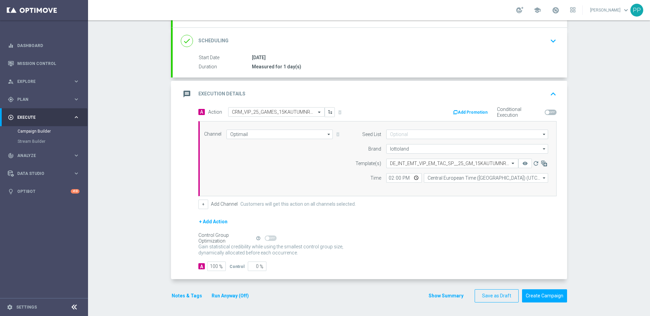
click at [403, 242] on div "Gain statistical credibility while using the smallest control group size, dynam…" at bounding box center [377, 250] width 358 height 16
click at [467, 255] on button "Create Campaign" at bounding box center [544, 296] width 45 height 13
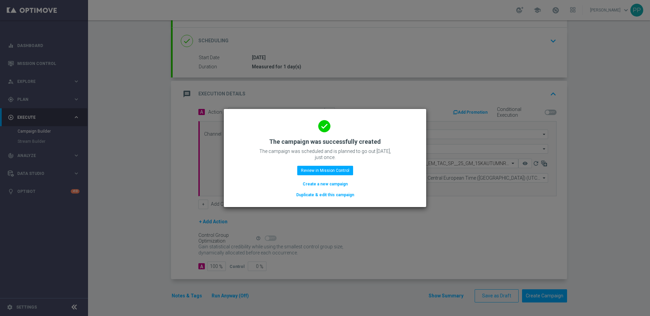
click at [335, 183] on button "Create a new campaign" at bounding box center [325, 184] width 46 height 7
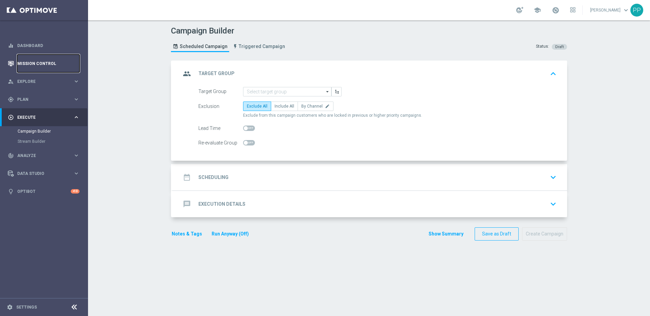
click at [23, 62] on link "Mission Control" at bounding box center [48, 64] width 62 height 18
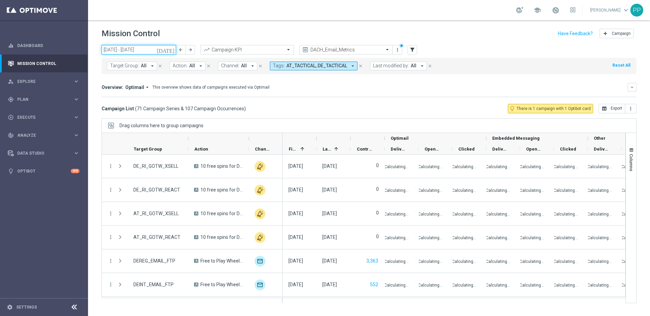
click at [140, 50] on input "[DATE] - [DATE]" at bounding box center [139, 49] width 75 height 9
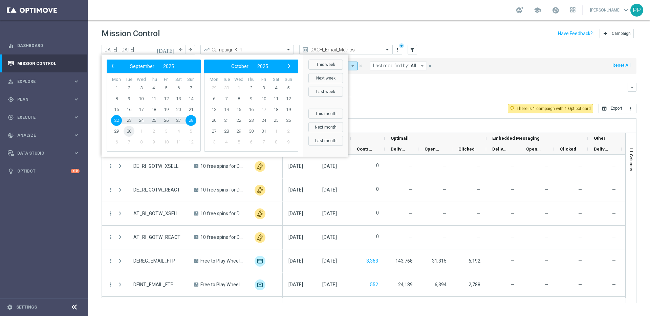
click at [131, 133] on span "30" at bounding box center [129, 131] width 11 height 11
click at [130, 133] on span "30" at bounding box center [129, 131] width 11 height 11
type input "[DATE] - [DATE]"
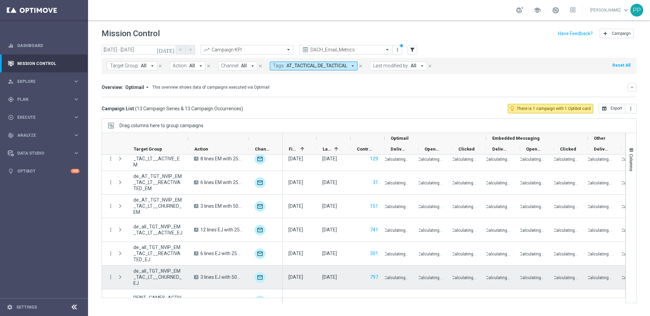
scroll to position [165, 0]
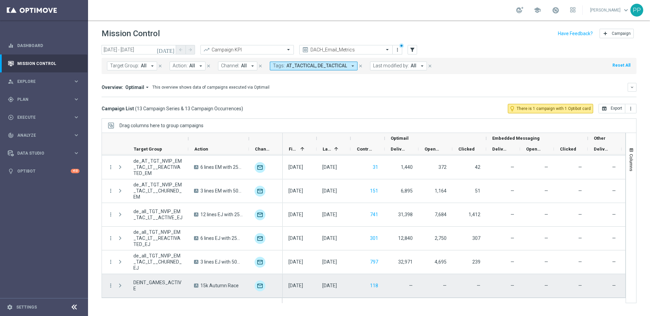
click at [121, 255] on span "Press SPACE to select this row." at bounding box center [120, 285] width 6 height 5
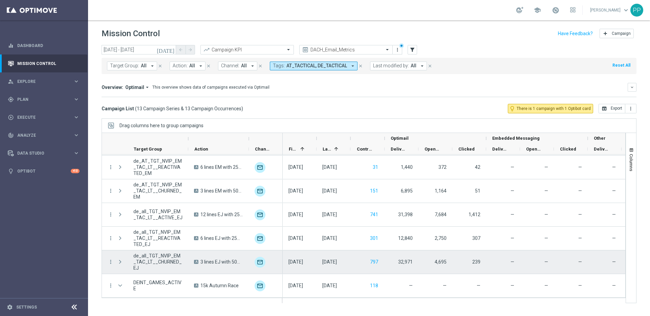
scroll to position [219, 0]
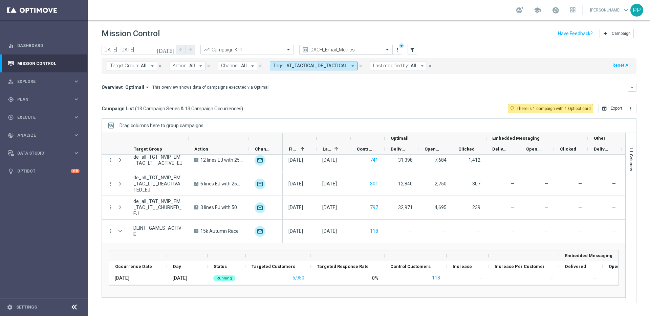
click at [345, 49] on input "text" at bounding box center [339, 50] width 72 height 6
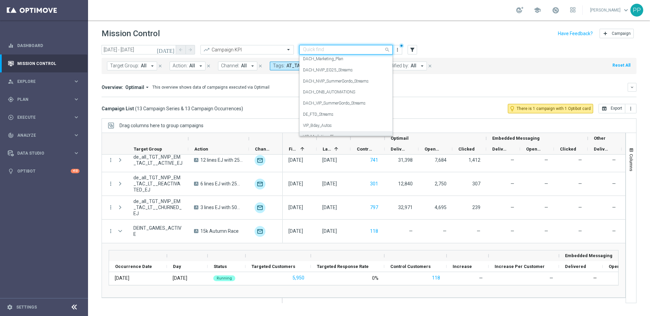
scroll to position [109, 0]
click at [313, 133] on div "VIP_Marketing_Plan" at bounding box center [346, 129] width 86 height 11
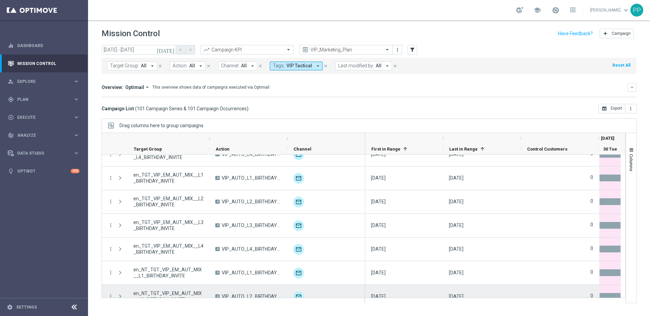
scroll to position [2251, 0]
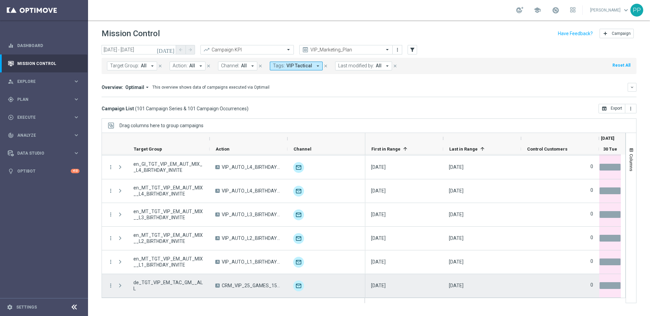
click at [119, 255] on span at bounding box center [120, 285] width 6 height 5
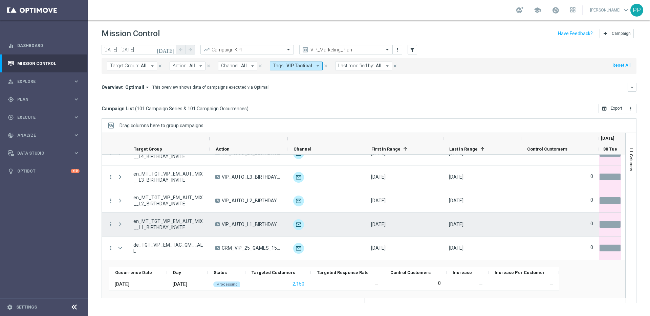
scroll to position [2289, 0]
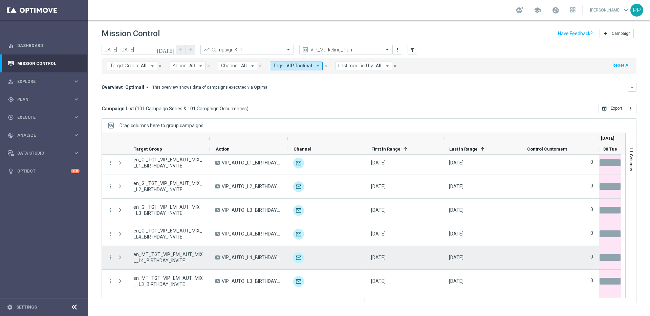
scroll to position [2251, 0]
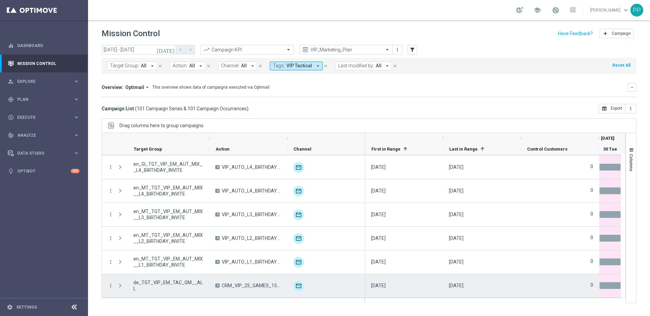
click at [120, 288] on span at bounding box center [120, 285] width 6 height 5
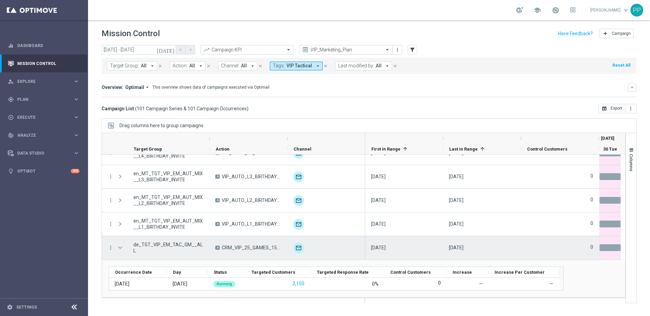
scroll to position [2289, 0]
